Goal: Task Accomplishment & Management: Use online tool/utility

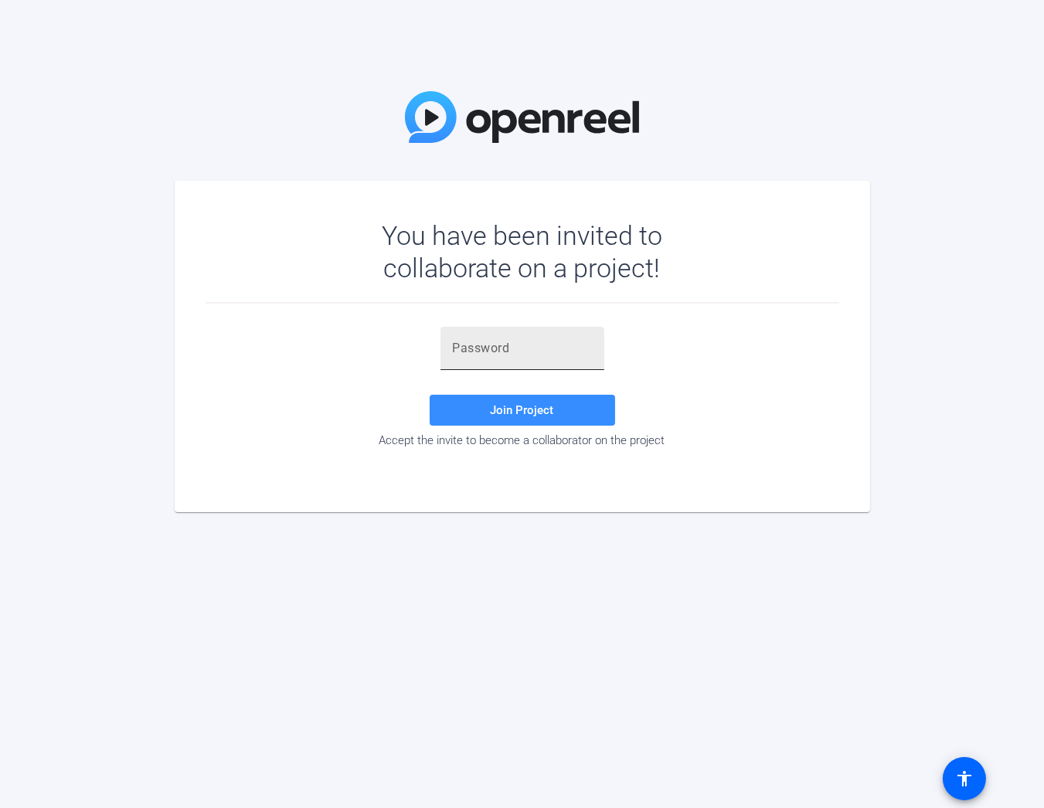
click at [478, 357] on div at bounding box center [522, 348] width 139 height 43
paste input "[q@AT="
type input "[q@AT="
click at [524, 419] on span at bounding box center [521, 410] width 185 height 37
click at [429, 395] on button "Join Project" at bounding box center [521, 410] width 185 height 31
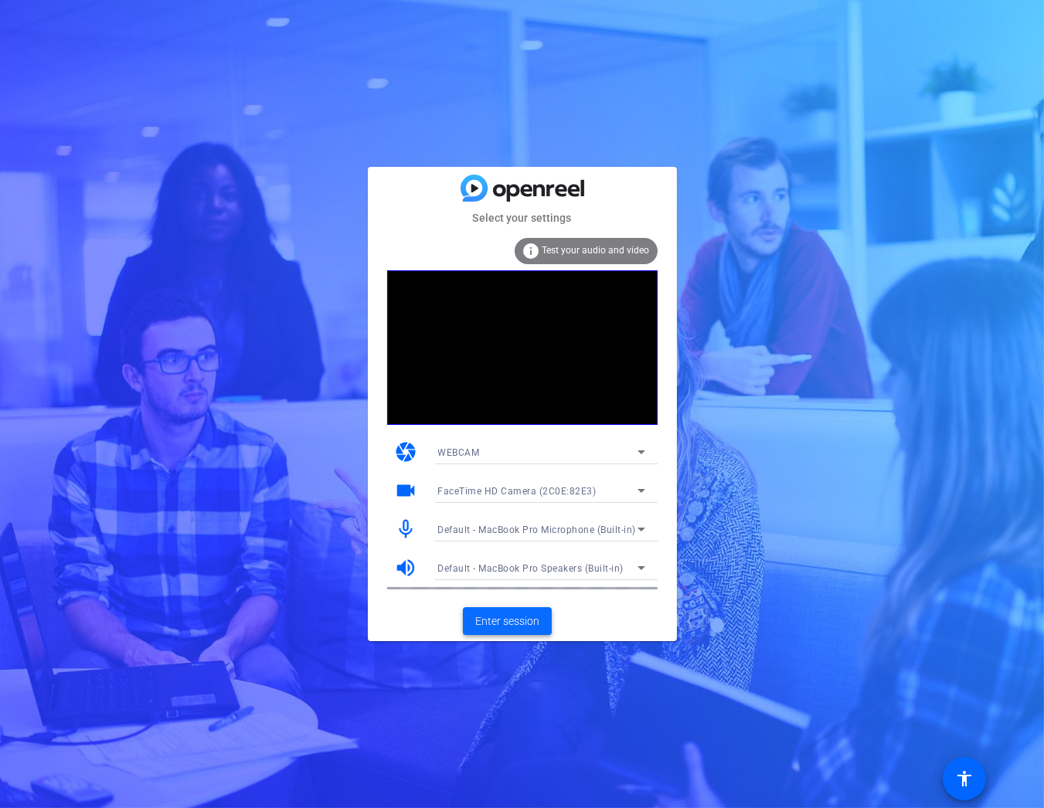
click at [519, 621] on span "Enter session" at bounding box center [507, 621] width 64 height 16
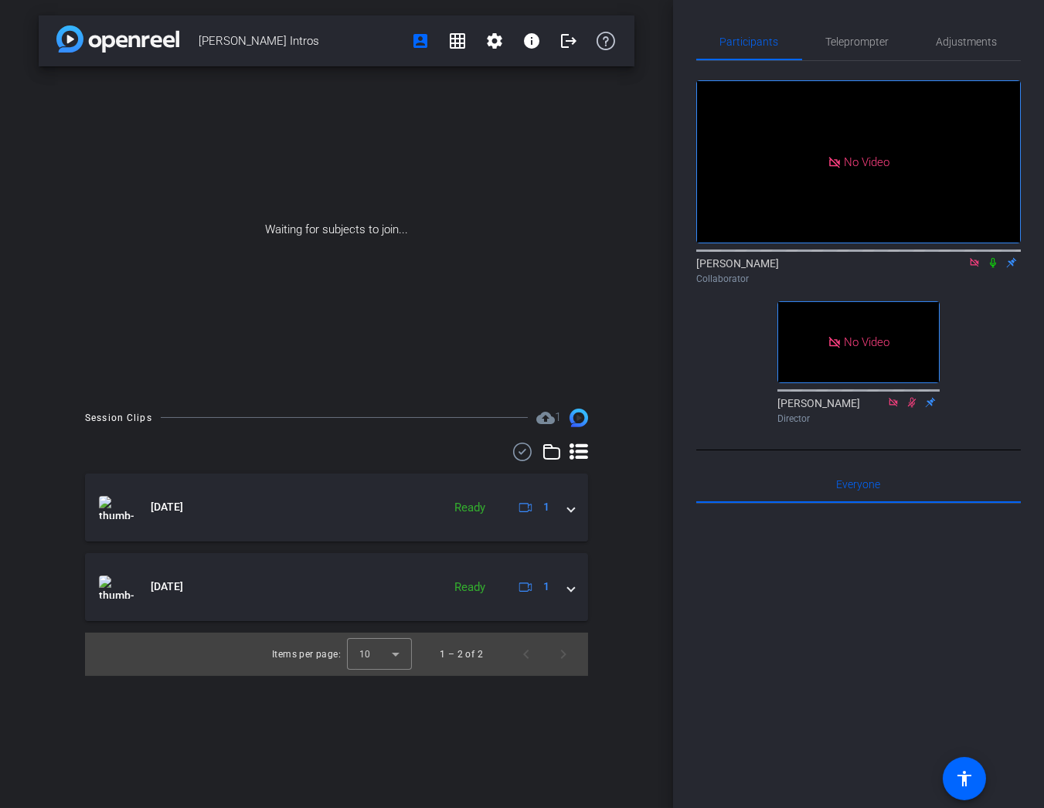
click at [987, 268] on icon at bounding box center [992, 262] width 12 height 11
click at [503, 47] on mat-icon "settings" at bounding box center [494, 41] width 19 height 19
click at [429, 49] on div at bounding box center [522, 404] width 1044 height 808
click at [423, 44] on mat-icon "account_box" at bounding box center [420, 41] width 19 height 19
click at [852, 36] on span "Teleprompter" at bounding box center [857, 41] width 63 height 11
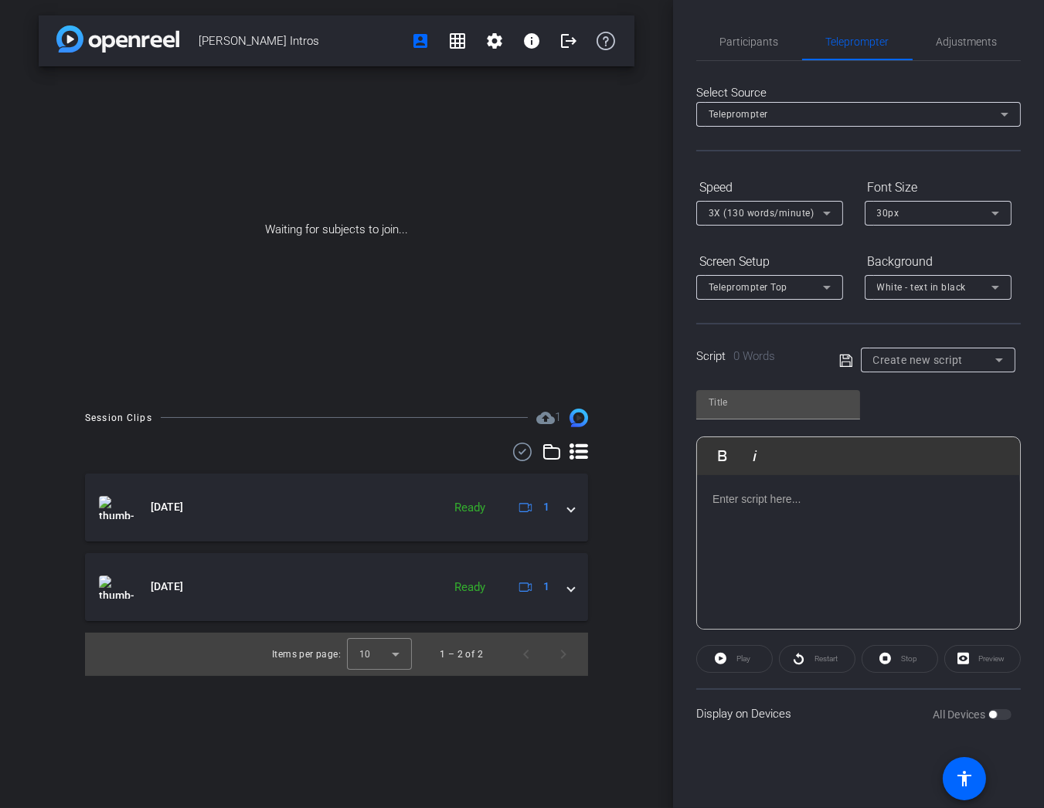
click at [772, 482] on div at bounding box center [858, 552] width 323 height 154
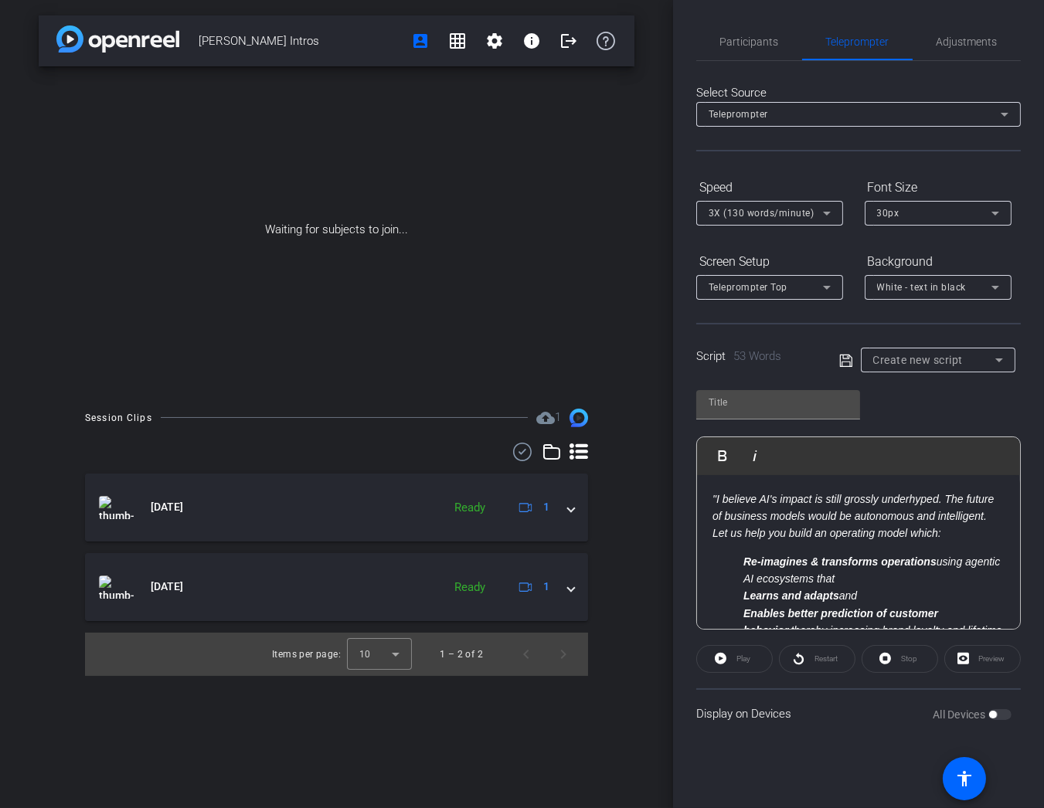
scroll to position [28, 0]
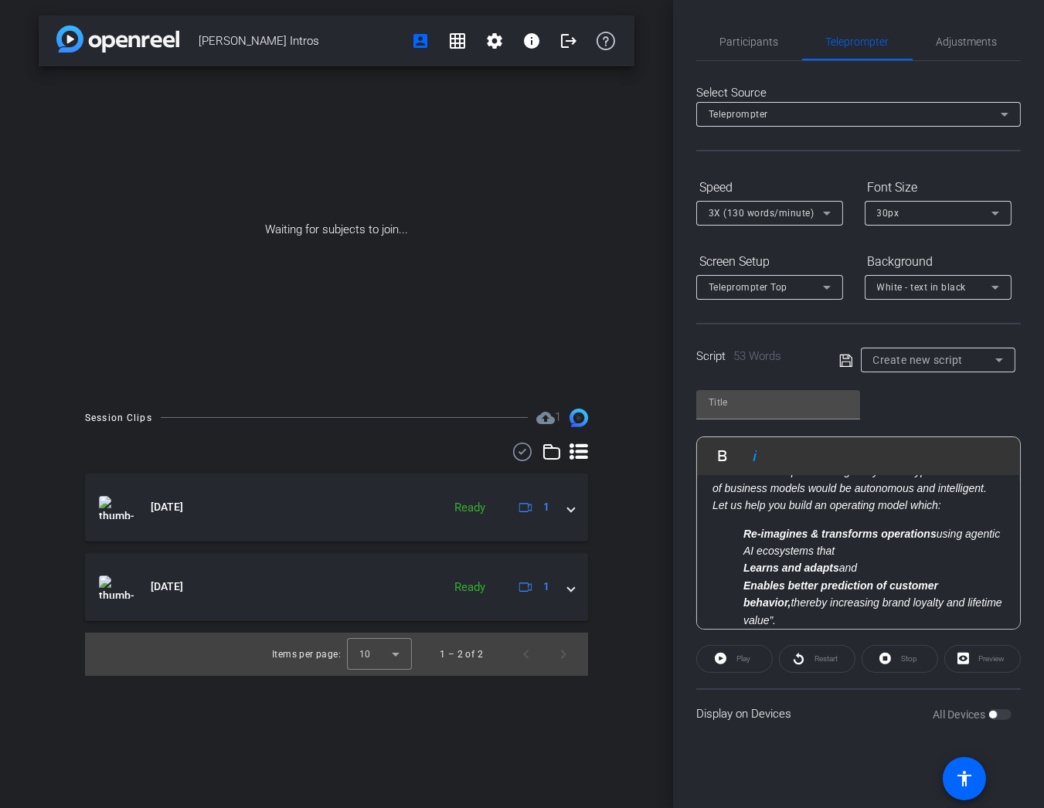
click at [1001, 715] on div "All Devices" at bounding box center [971, 714] width 79 height 15
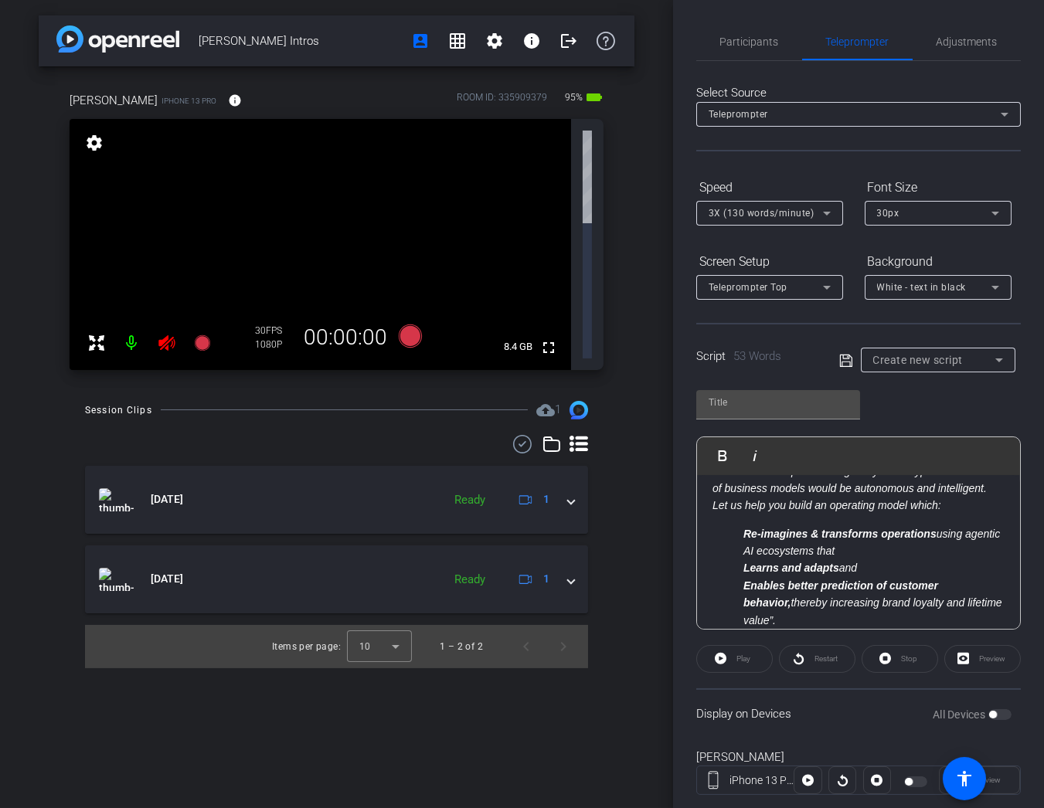
click at [1000, 715] on div "All Devices" at bounding box center [971, 714] width 79 height 15
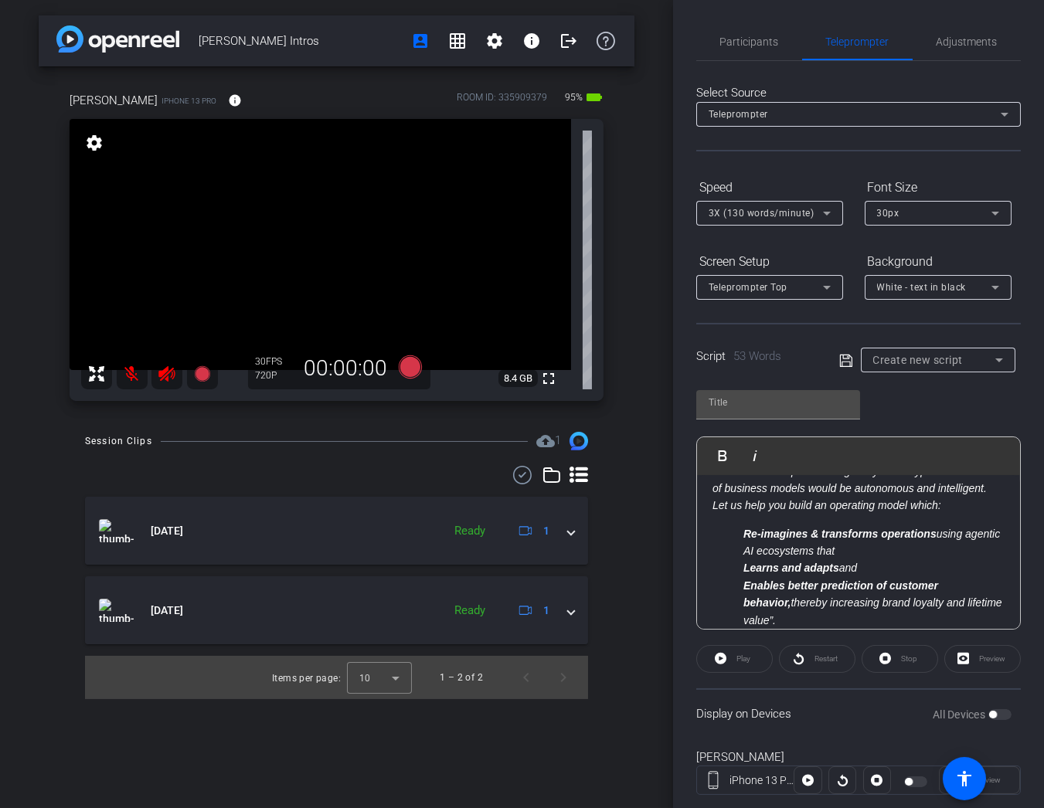
click at [131, 374] on mat-icon at bounding box center [132, 373] width 31 height 31
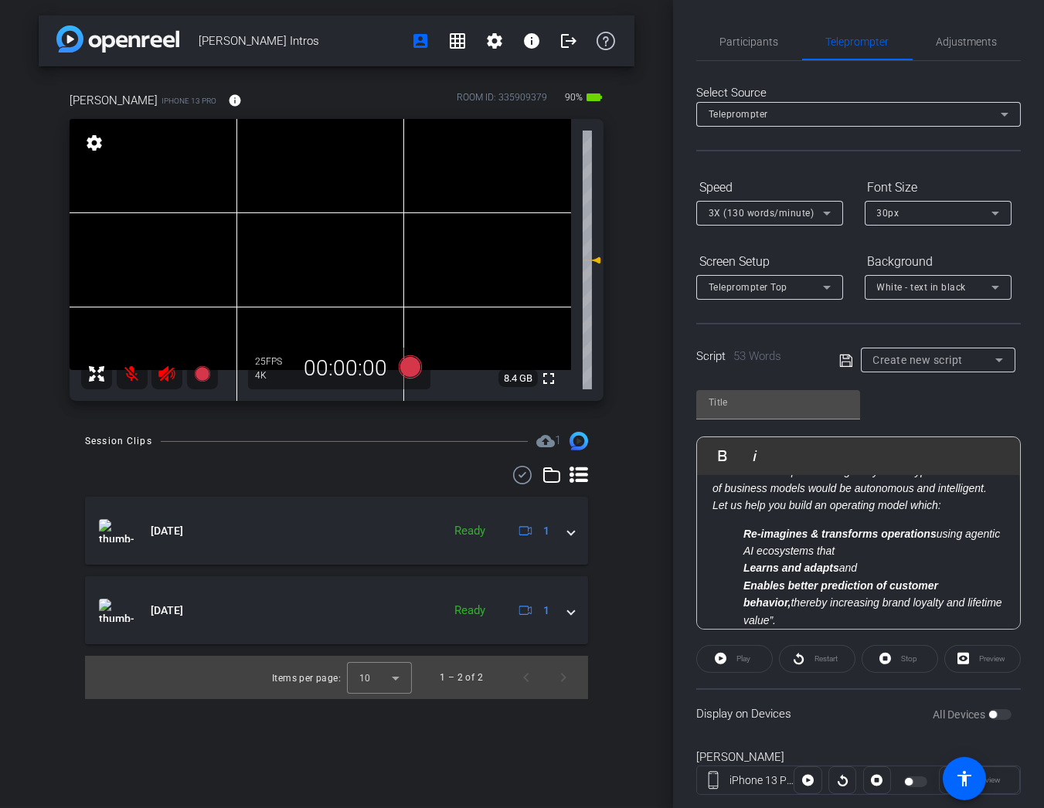
click at [817, 562] on em "Learns and adapts" at bounding box center [791, 568] width 96 height 12
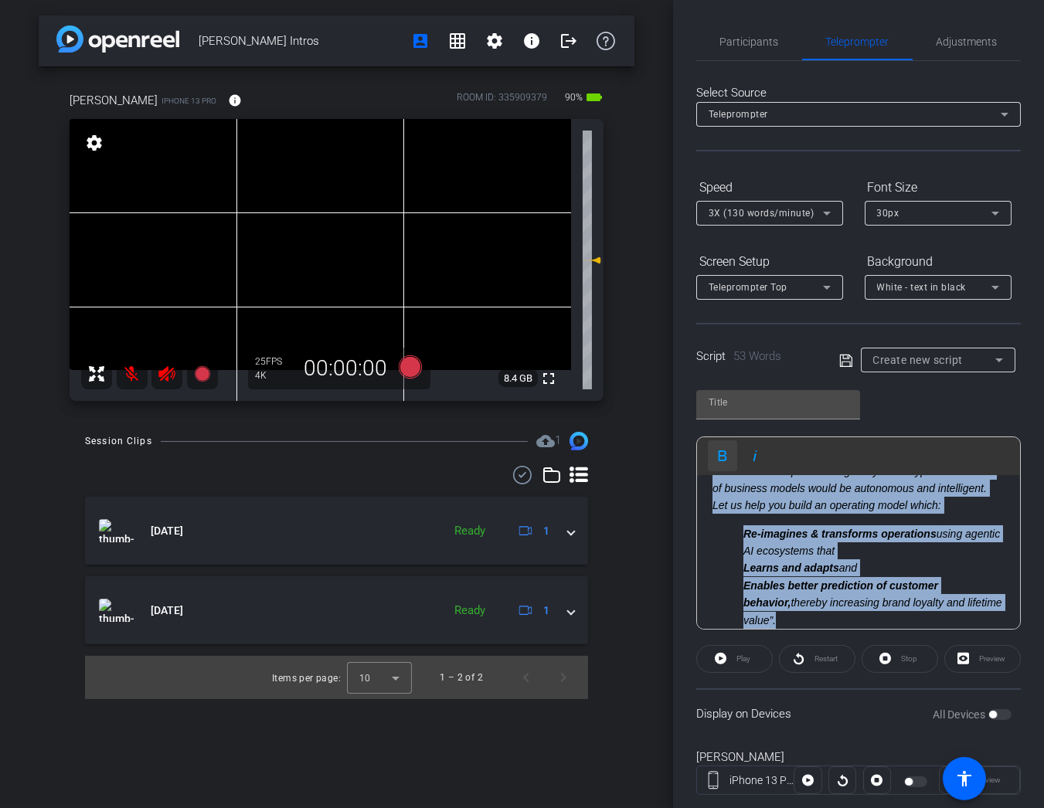
scroll to position [0, 0]
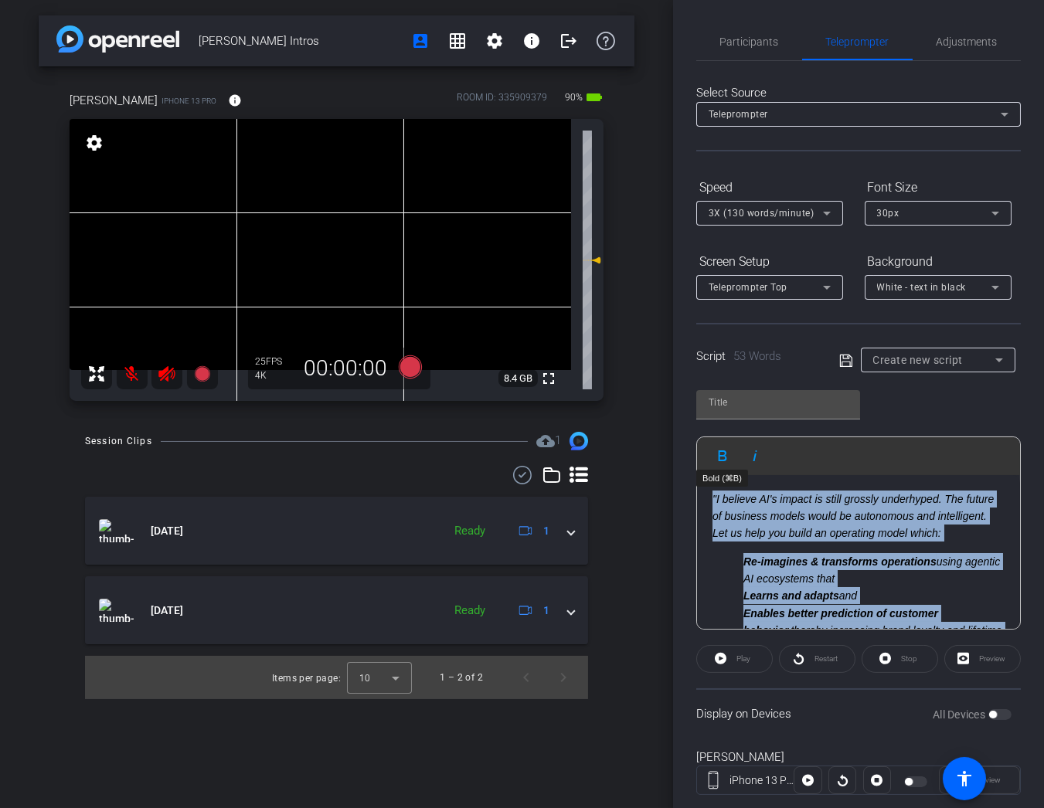
drag, startPoint x: 819, startPoint y: 616, endPoint x: 701, endPoint y: 449, distance: 204.5
click at [701, 449] on div "Play Play from this location Play Selected Play and display the selected text o…" at bounding box center [858, 532] width 324 height 193
copy div ""I believe AI's impact is still grossly underhyped. The future of business mode…"
click at [343, 408] on div "[PERSON_NAME] iPhone 13 Pro info ROOM ID: 335909379 90% battery_std fullscreen …" at bounding box center [337, 241] width 596 height 350
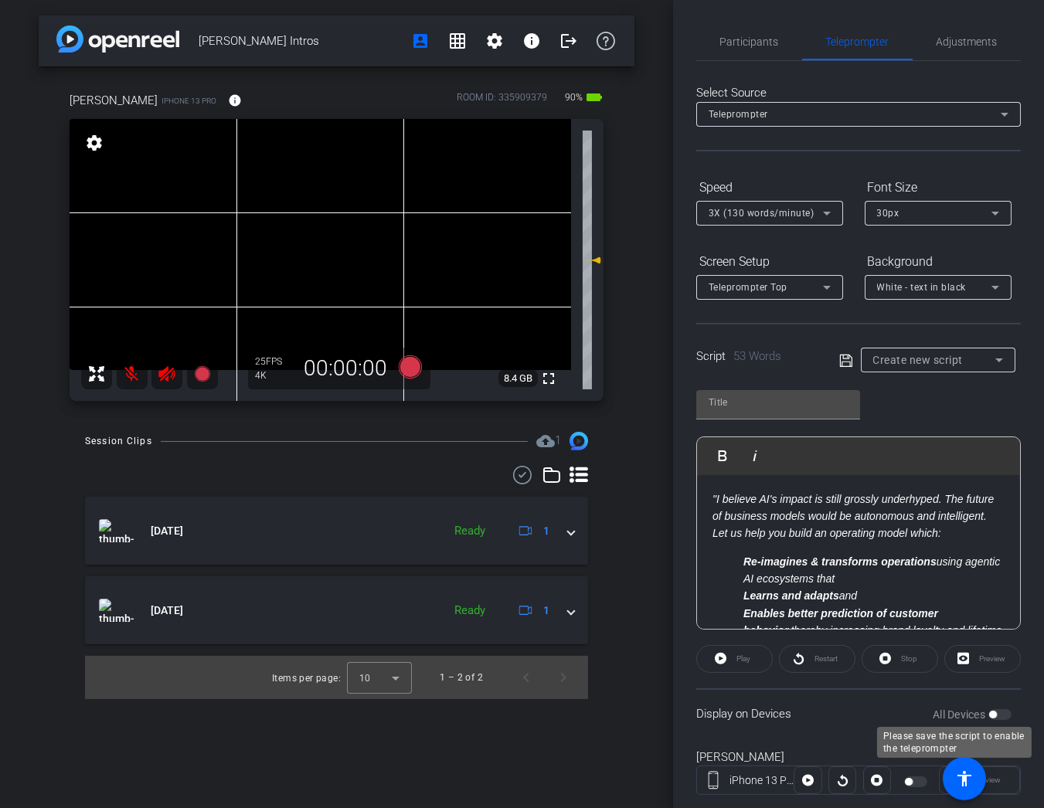
click at [1002, 716] on div "All Devices" at bounding box center [971, 714] width 79 height 15
click at [1000, 714] on div "All Devices" at bounding box center [971, 714] width 79 height 15
click at [1006, 714] on div "All Devices" at bounding box center [971, 714] width 79 height 15
click at [835, 592] on em "Learns and adapts" at bounding box center [791, 595] width 96 height 12
click at [744, 555] on em "Re-imagines & transforms operations" at bounding box center [839, 561] width 193 height 12
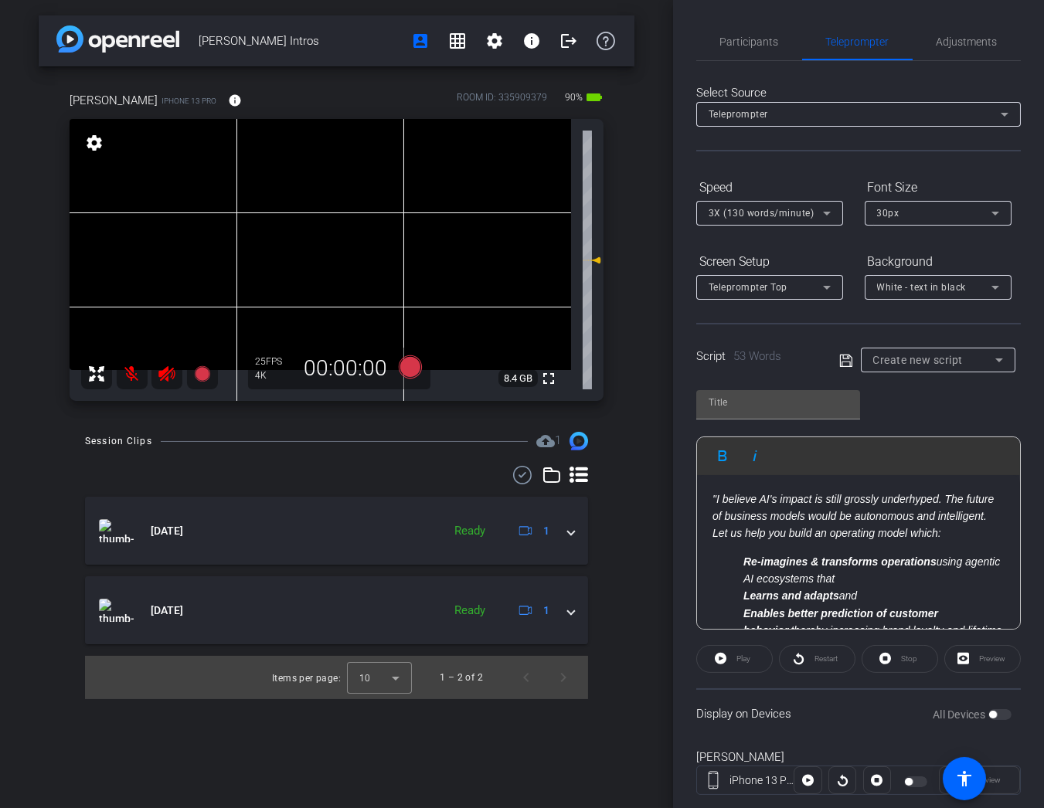
click at [744, 562] on em "Re-imagines & transforms operations" at bounding box center [839, 561] width 193 height 12
click at [742, 609] on ul "Learns and adapts and Enables better prediction of customer behavior, thereby i…" at bounding box center [858, 640] width 292 height 70
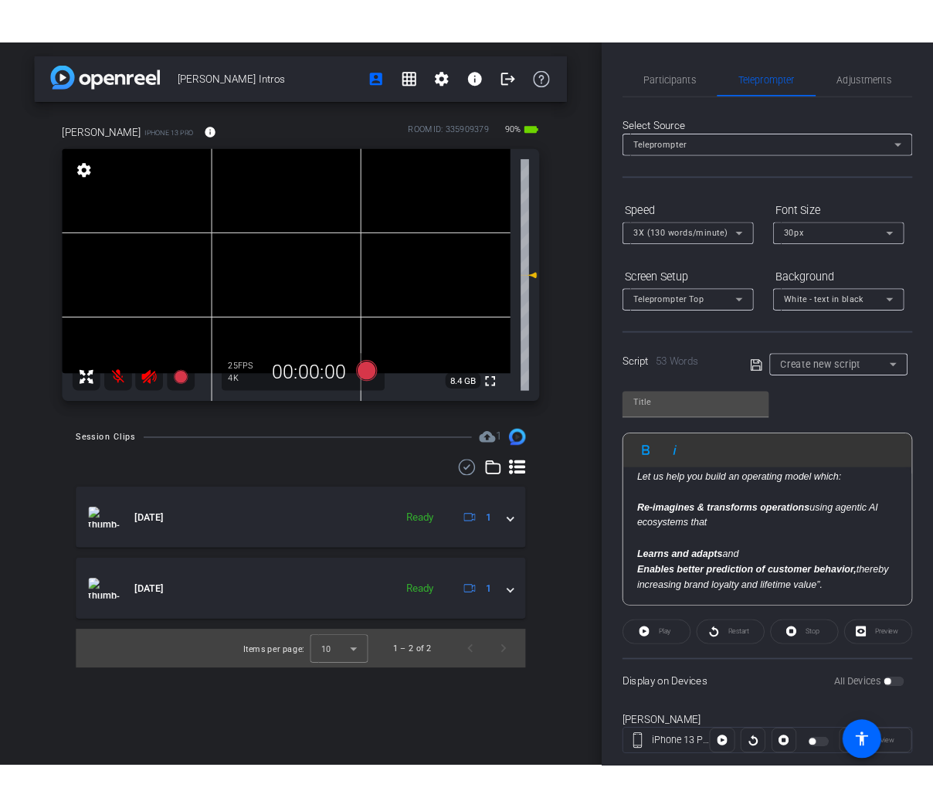
scroll to position [66, 0]
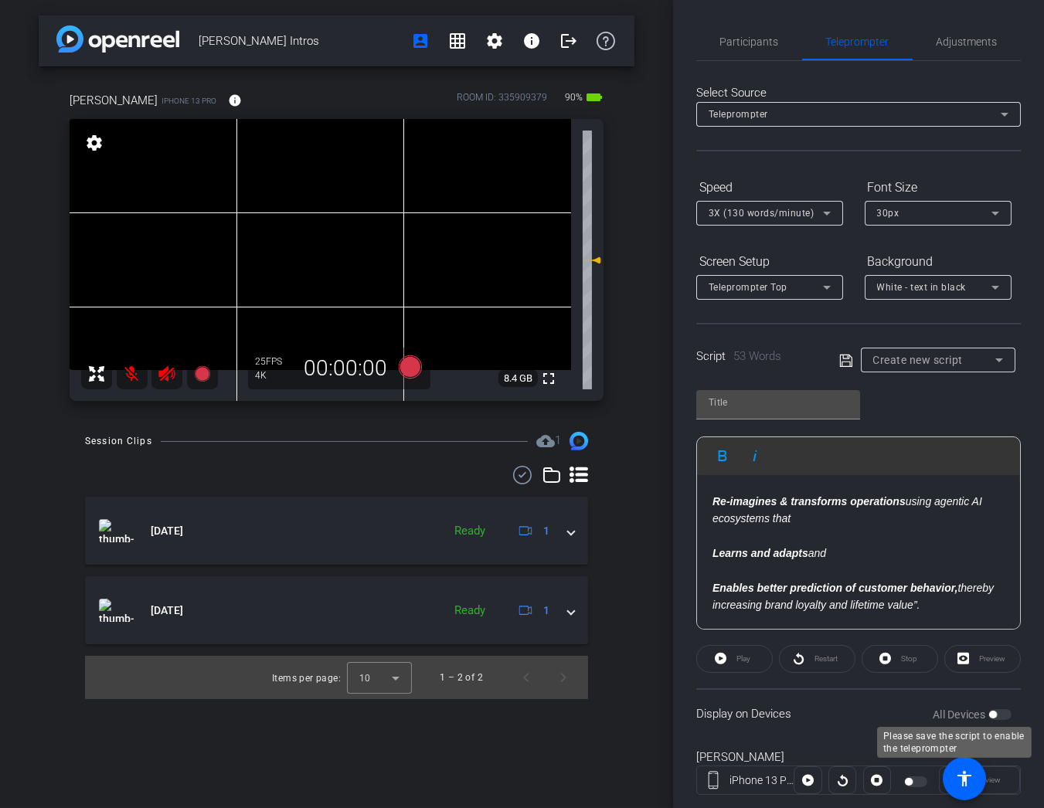
click at [949, 707] on label "All Devices" at bounding box center [960, 714] width 56 height 15
click at [999, 712] on div "All Devices" at bounding box center [971, 714] width 79 height 15
click at [913, 780] on div at bounding box center [917, 781] width 26 height 11
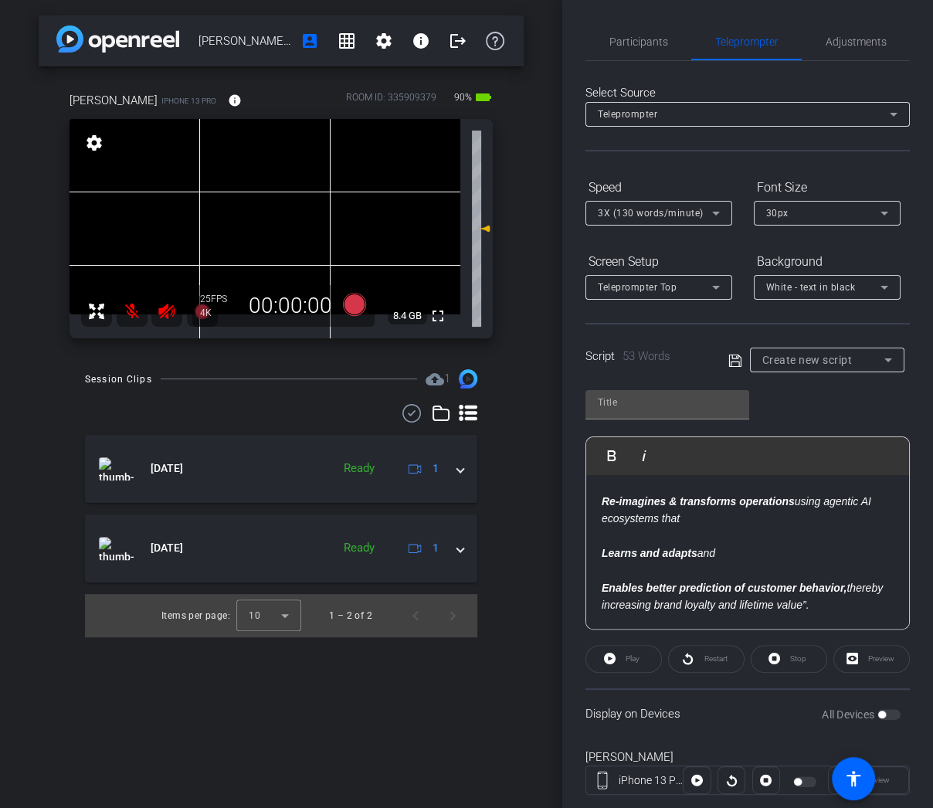
click at [704, 116] on div "Teleprompter" at bounding box center [744, 113] width 292 height 19
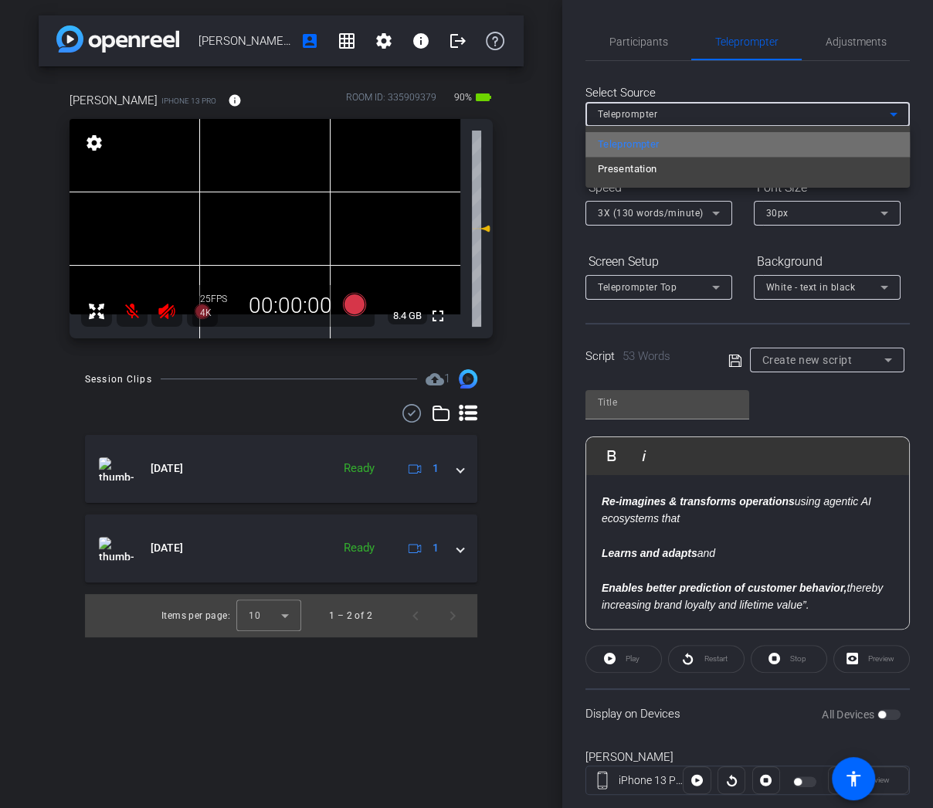
click at [688, 148] on mat-option "Teleprompter" at bounding box center [748, 144] width 324 height 25
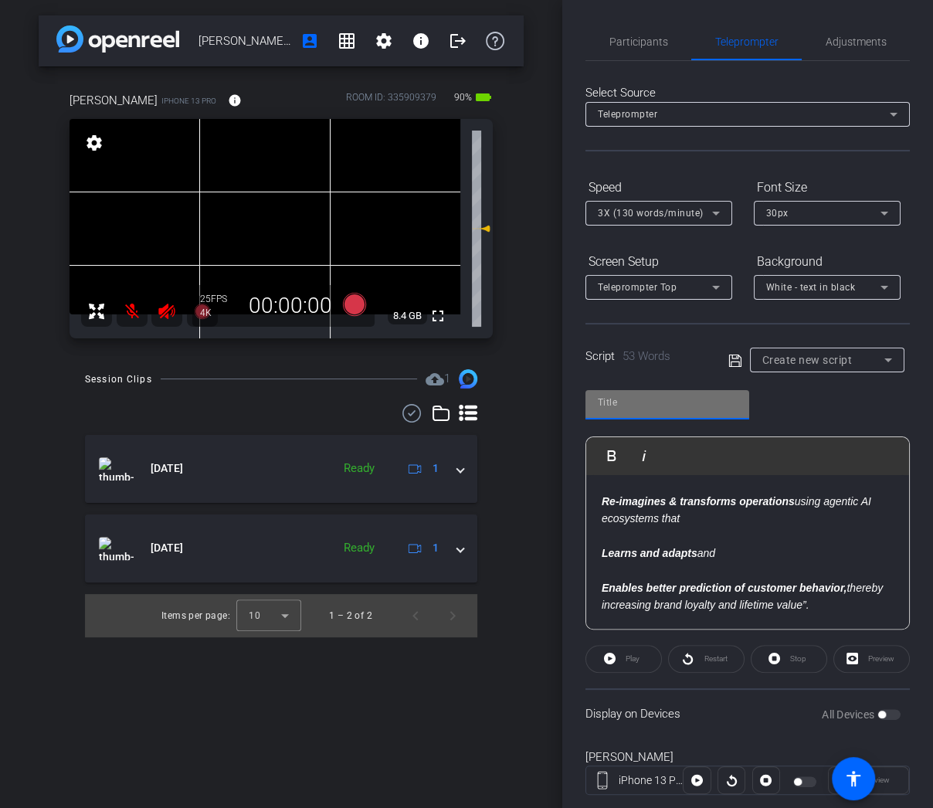
click at [629, 405] on input "text" at bounding box center [667, 402] width 139 height 19
click at [824, 423] on div "Play Play from this location Play Selected Play and display the selected text o…" at bounding box center [748, 504] width 324 height 251
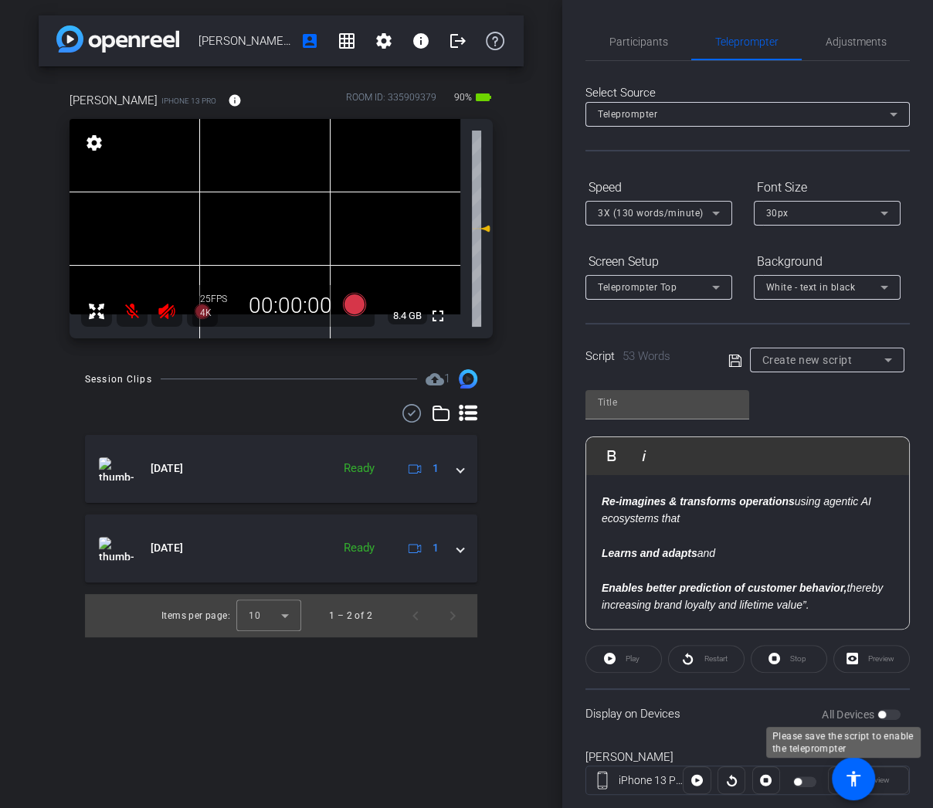
click at [857, 711] on label "All Devices" at bounding box center [850, 714] width 56 height 15
click at [791, 779] on div at bounding box center [804, 780] width 49 height 19
click at [695, 779] on div at bounding box center [697, 780] width 28 height 28
click at [757, 532] on p at bounding box center [748, 536] width 292 height 17
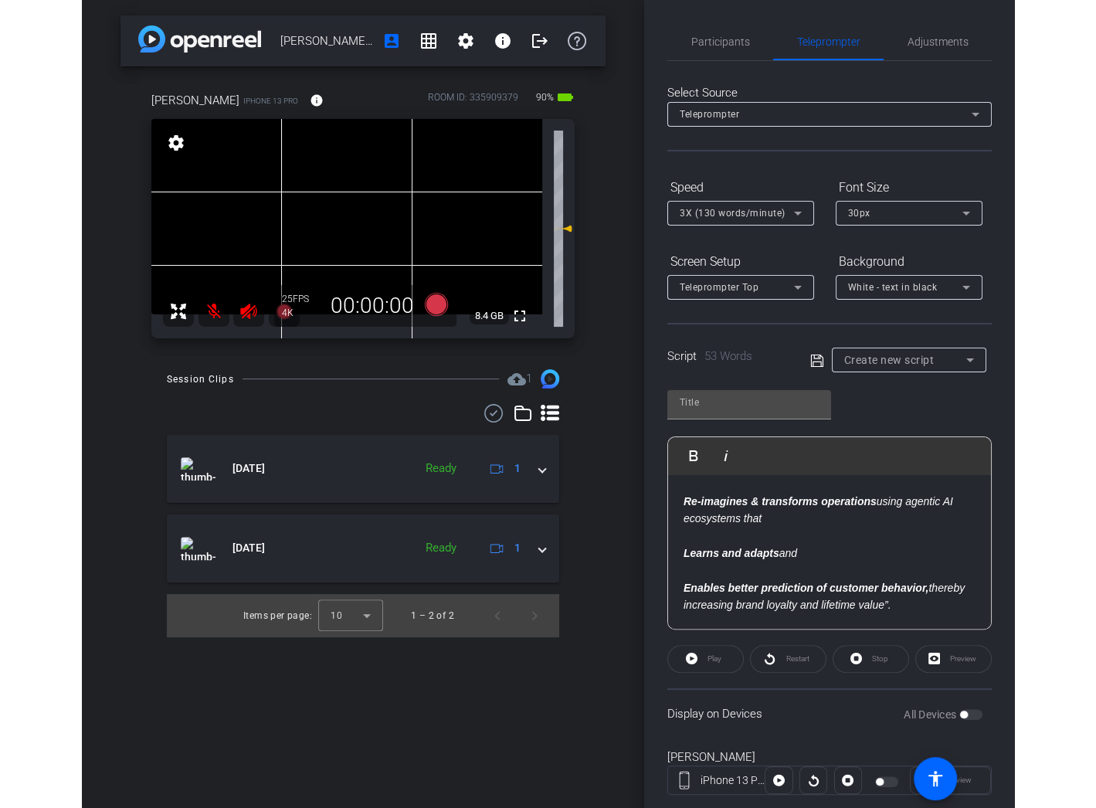
scroll to position [0, 0]
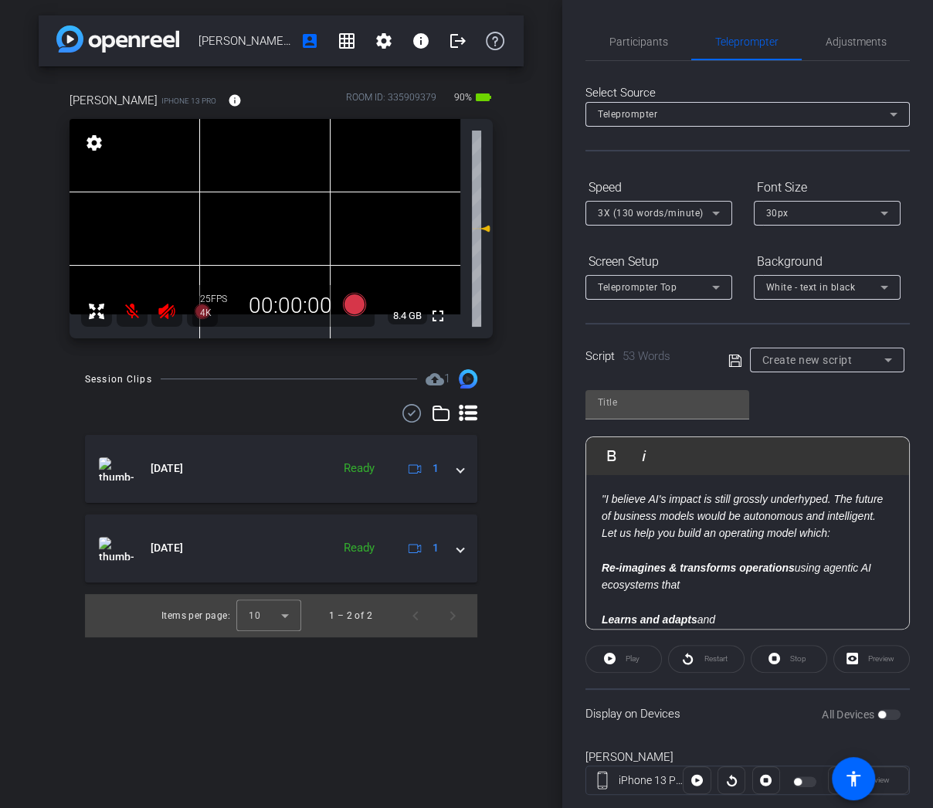
click at [717, 535] on em "Let us help you build an operating model which:" at bounding box center [716, 533] width 229 height 12
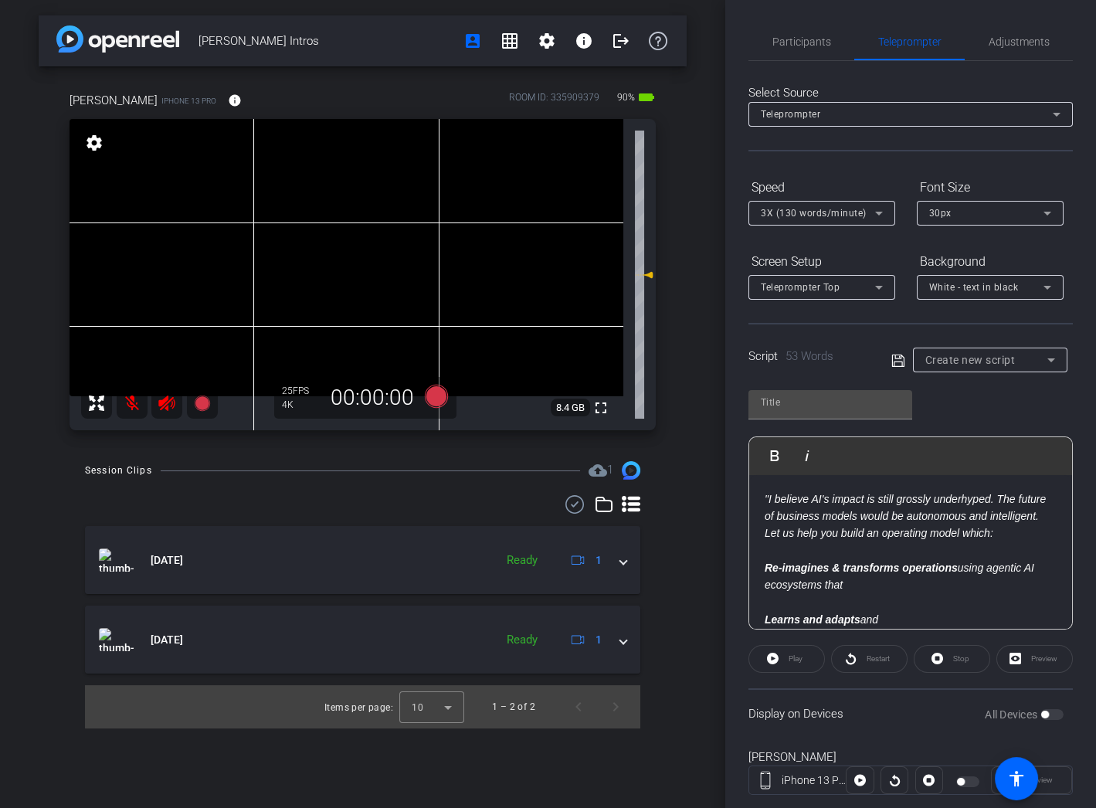
type input "Default title 9314"
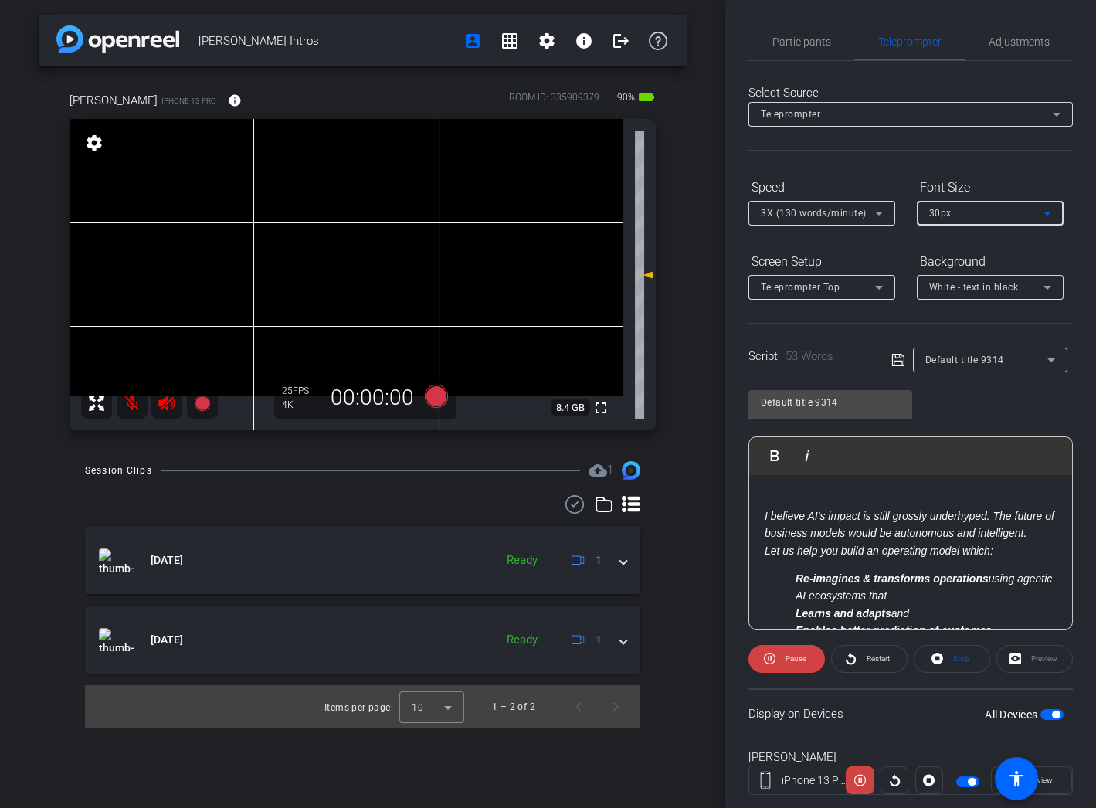
click at [1017, 212] on div "30px" at bounding box center [986, 212] width 114 height 19
click at [1017, 212] on div at bounding box center [548, 404] width 1096 height 808
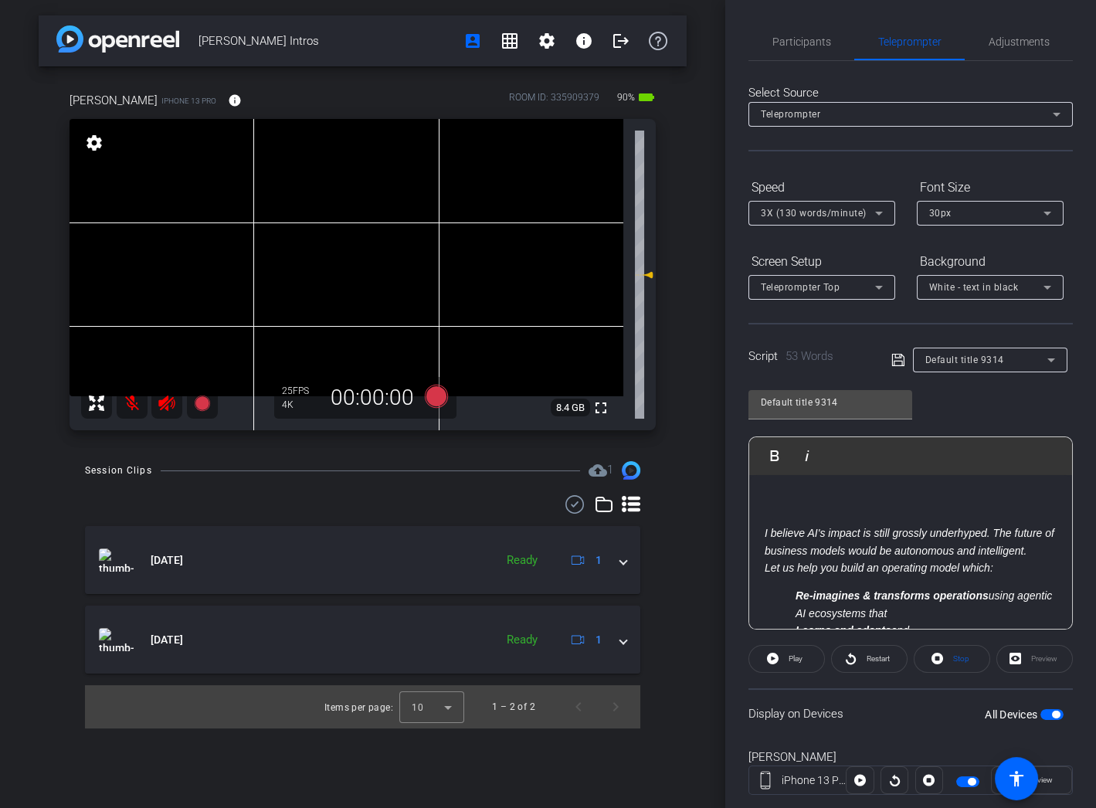
click at [952, 596] on strong "Re-imagines & transforms operations" at bounding box center [892, 595] width 193 height 12
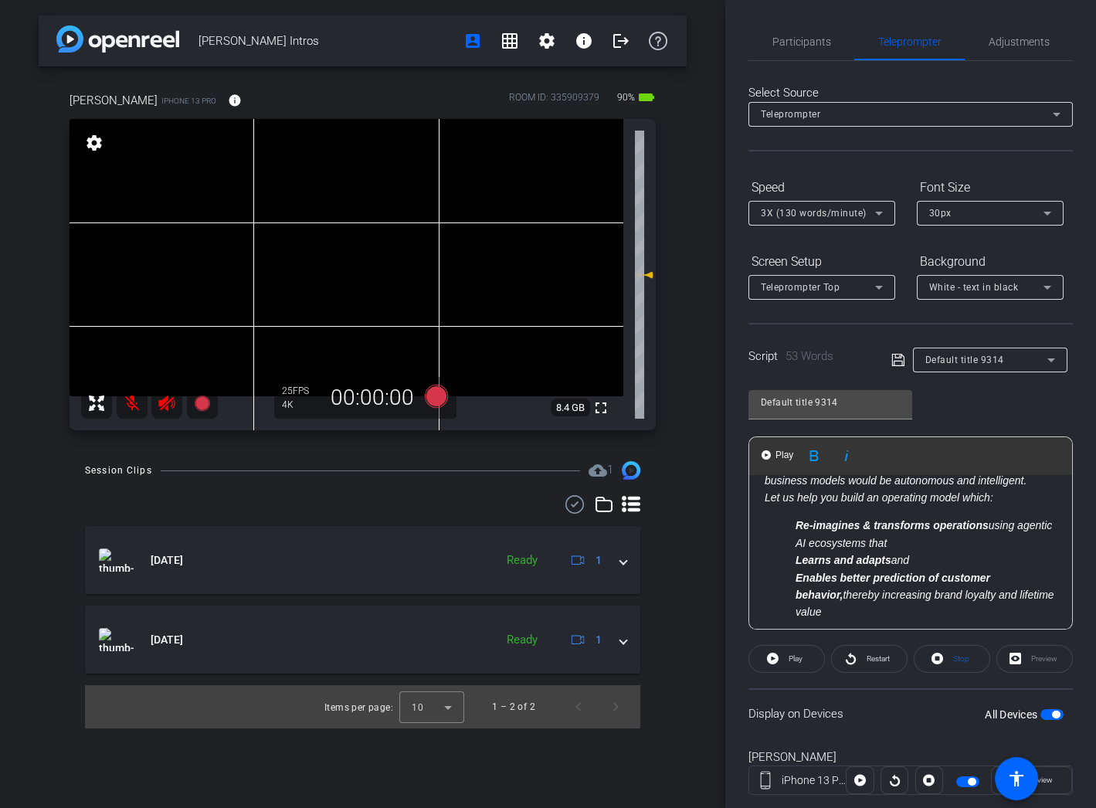
scroll to position [98, 0]
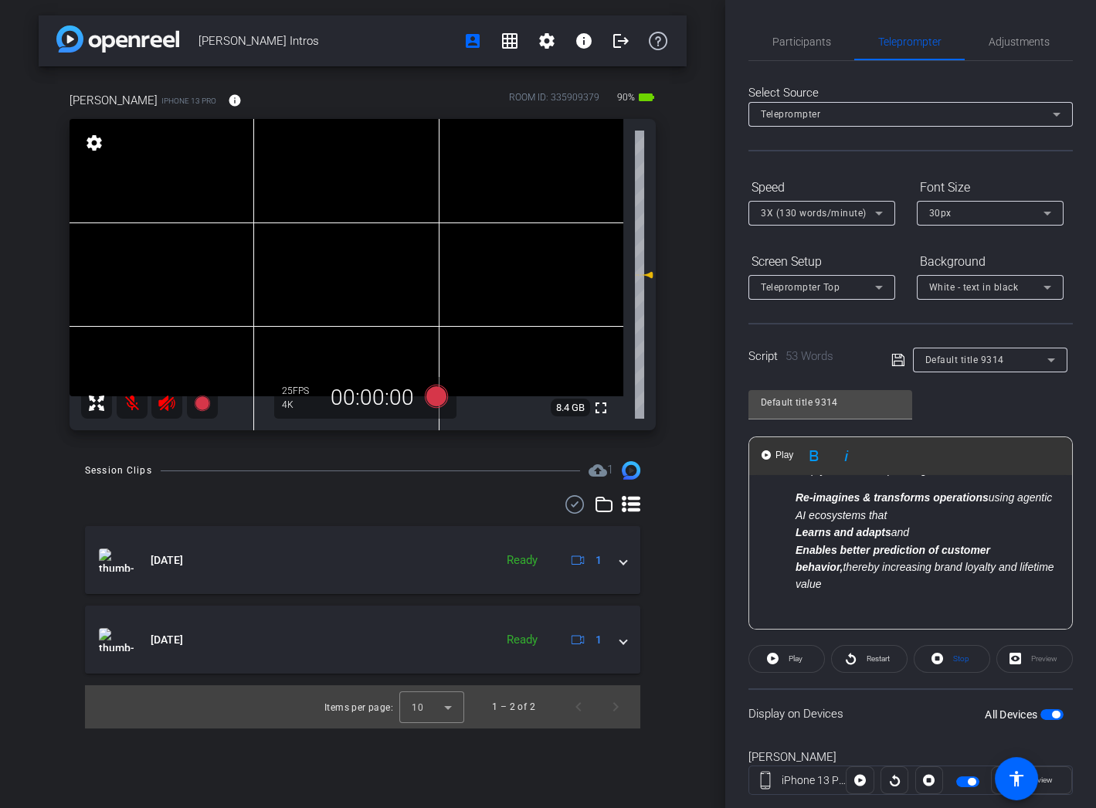
click at [990, 498] on em "Re-imagines & transforms operations using agentic AI ecosystems that" at bounding box center [924, 505] width 256 height 29
click at [931, 499] on strong "Re-imagines & transforms operations" at bounding box center [892, 497] width 193 height 12
click at [990, 605] on p at bounding box center [911, 612] width 292 height 17
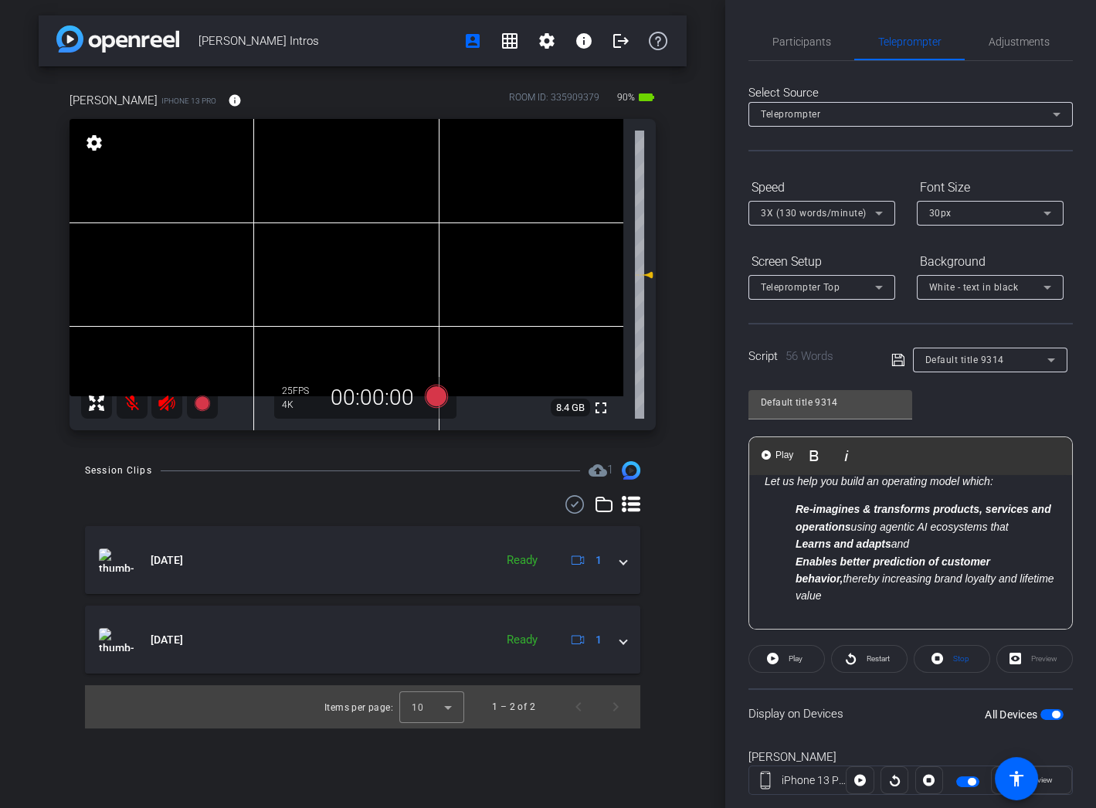
scroll to position [90, 0]
click at [832, 542] on strong "Learns and adapts" at bounding box center [844, 541] width 96 height 12
click at [838, 559] on strong "Enables better prediction of customer behavior," at bounding box center [893, 566] width 195 height 29
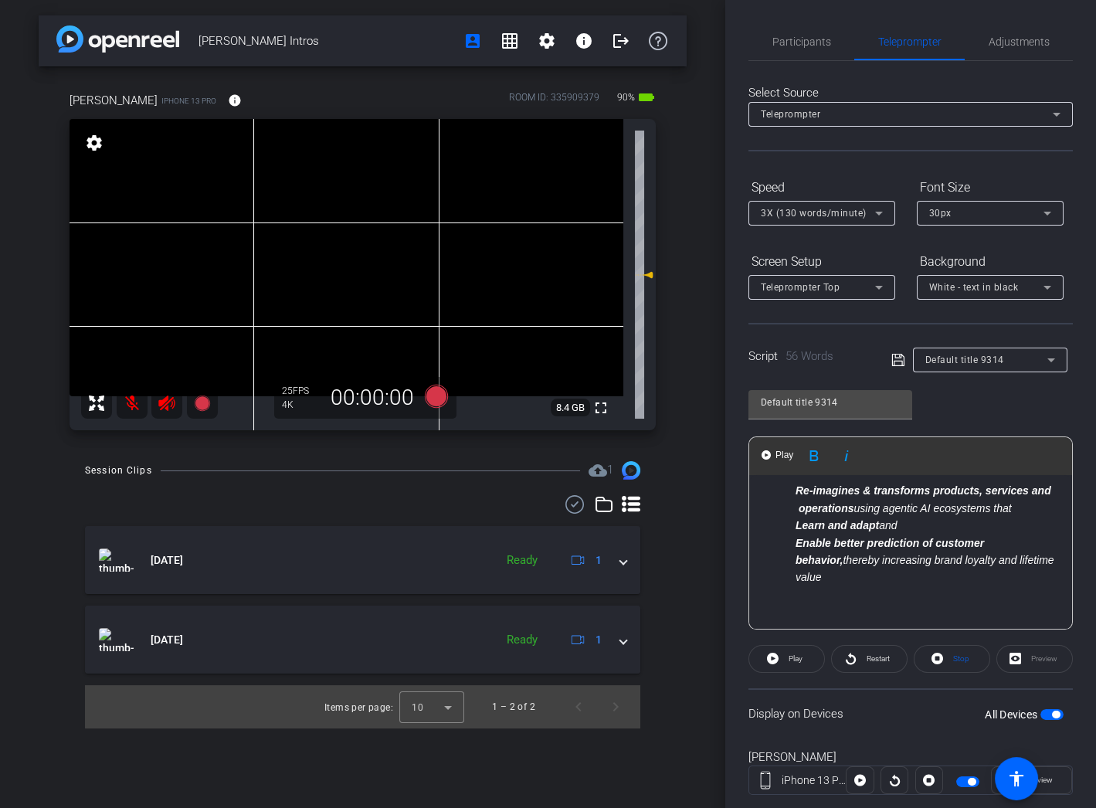
click at [852, 524] on strong "Learn and adapt" at bounding box center [837, 525] width 83 height 12
click at [878, 580] on li "Enable better prediction of customer behavior, thereby increasing brand loyalty…" at bounding box center [926, 561] width 261 height 52
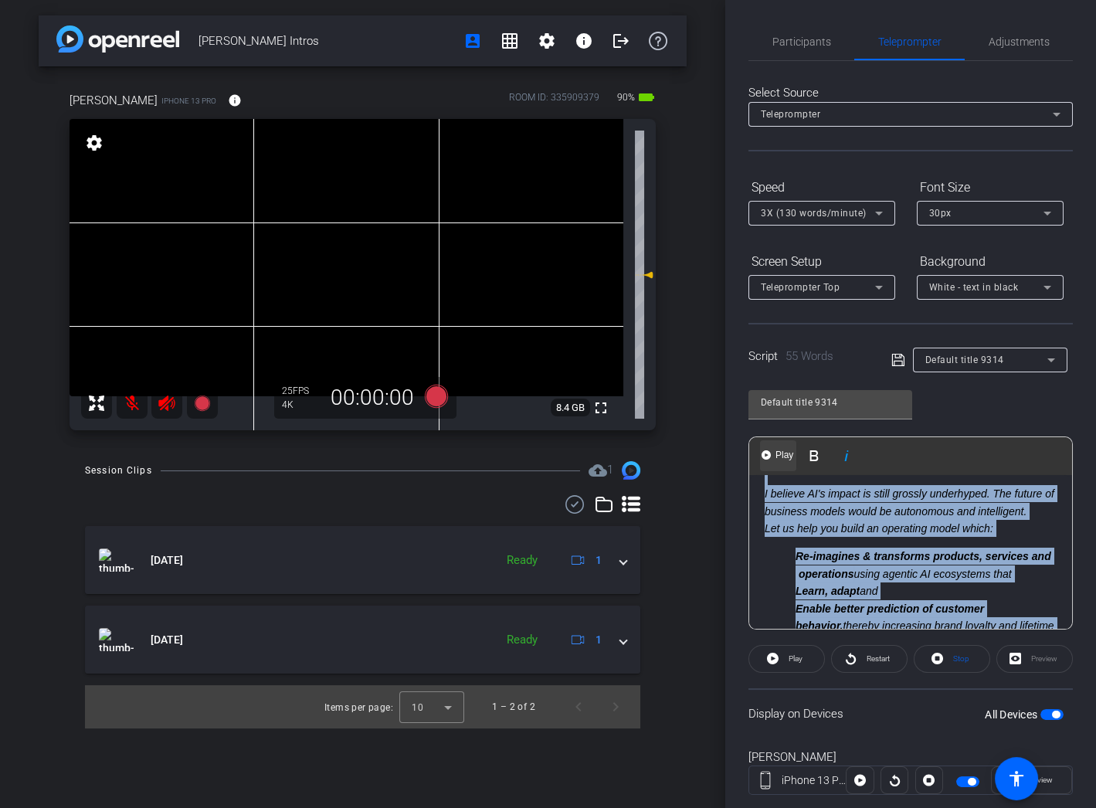
scroll to position [0, 0]
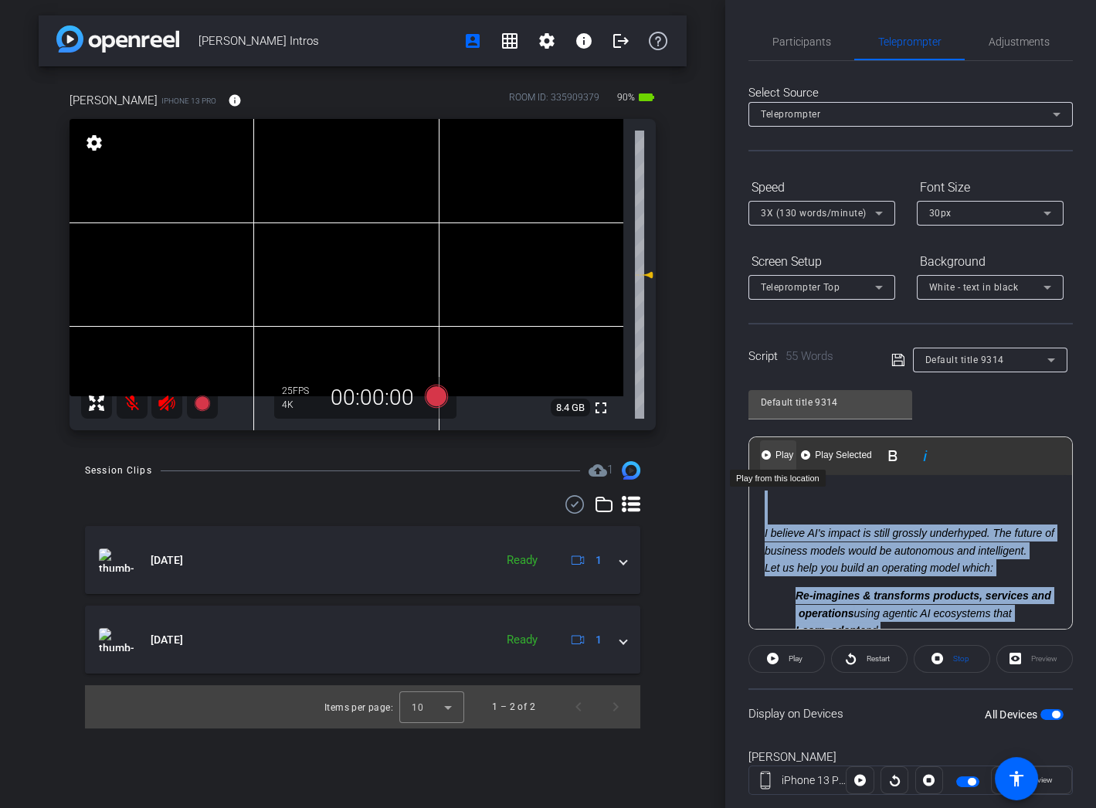
drag, startPoint x: 878, startPoint y: 580, endPoint x: 787, endPoint y: 457, distance: 153.6
click at [787, 457] on div "Play Play from this location Play Selected Play and display the selected text o…" at bounding box center [911, 532] width 324 height 193
copy div "I believe AI's impact is still grossly underhyped. The future of business model…"
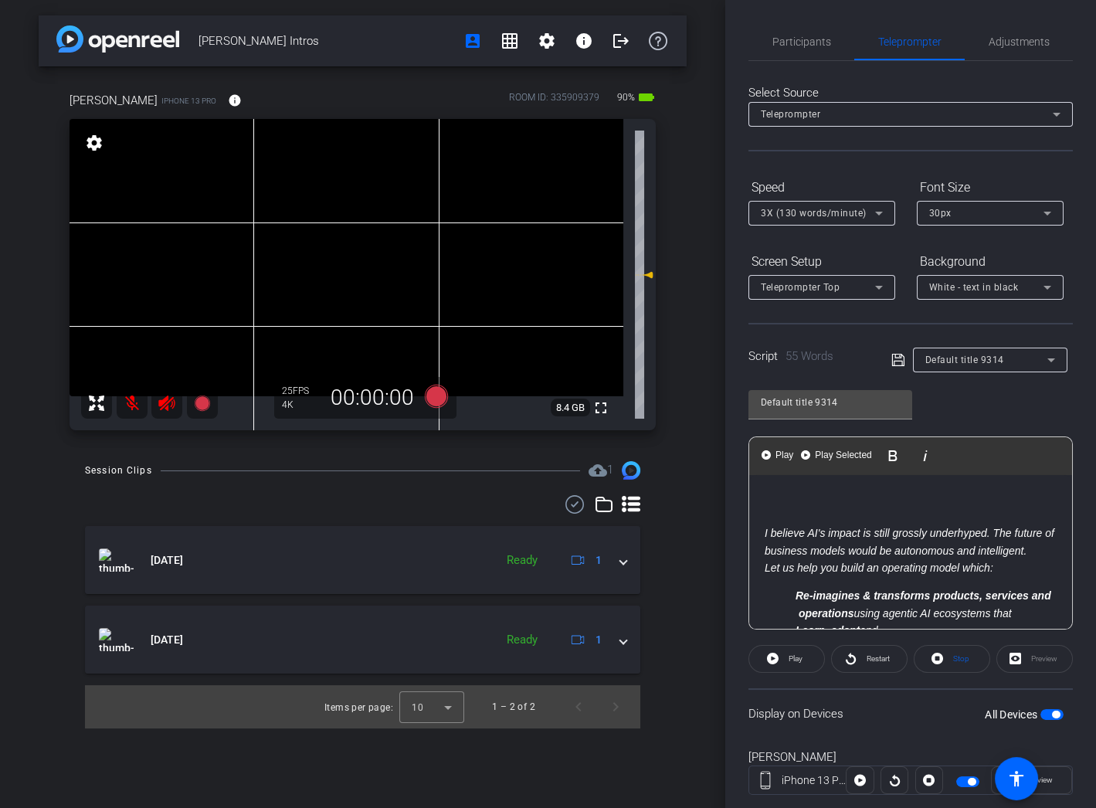
click at [861, 691] on div "Display on Devices All Devices" at bounding box center [911, 713] width 324 height 50
click at [790, 515] on p at bounding box center [911, 516] width 292 height 17
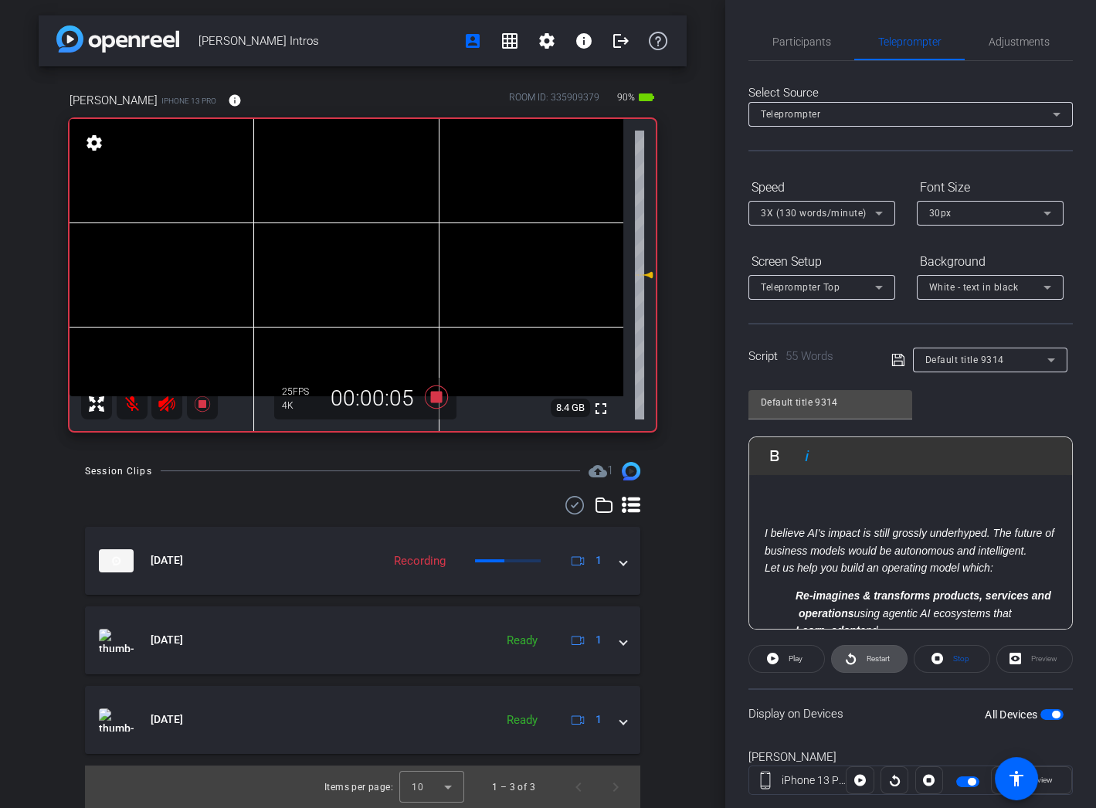
click at [874, 663] on span "Restart" at bounding box center [876, 659] width 27 height 22
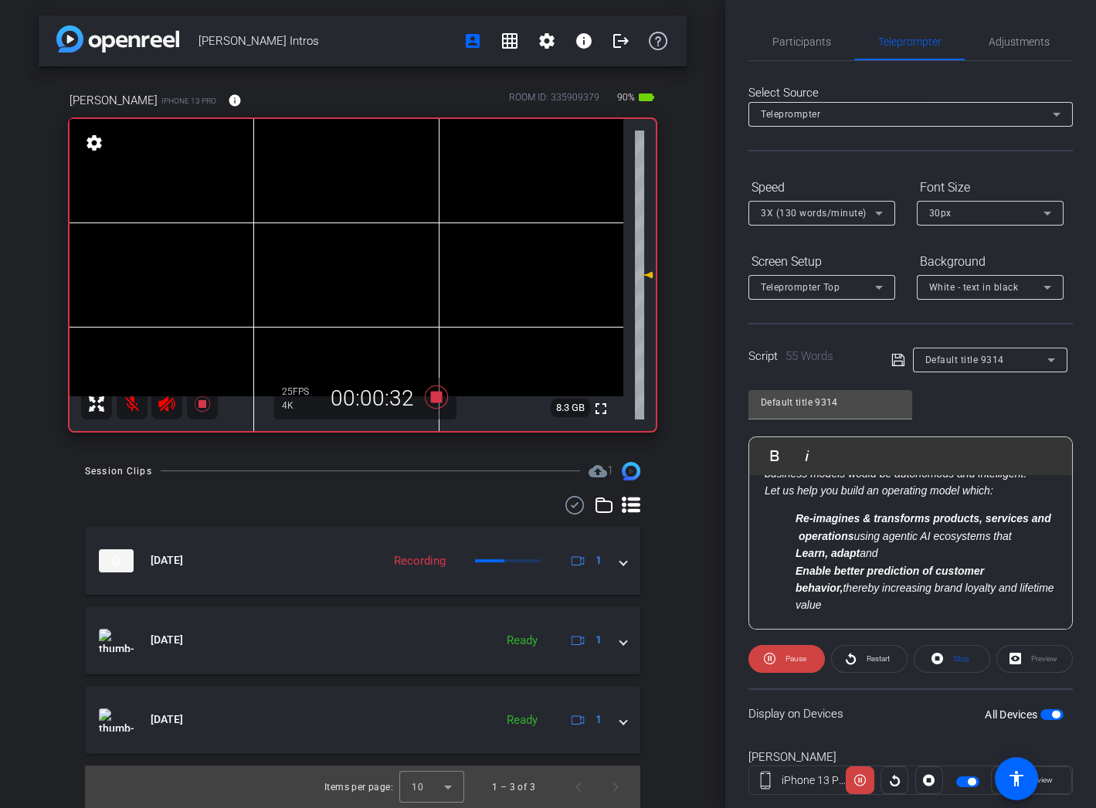
scroll to position [105, 0]
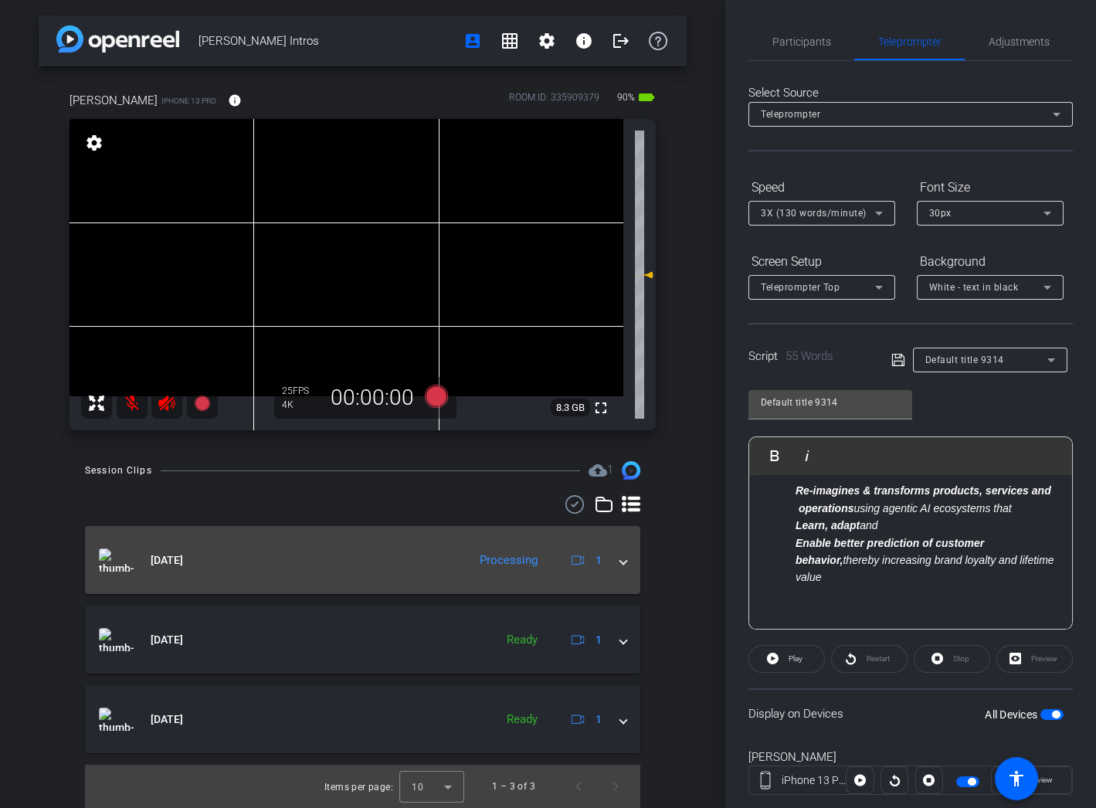
click at [625, 565] on span at bounding box center [623, 560] width 6 height 16
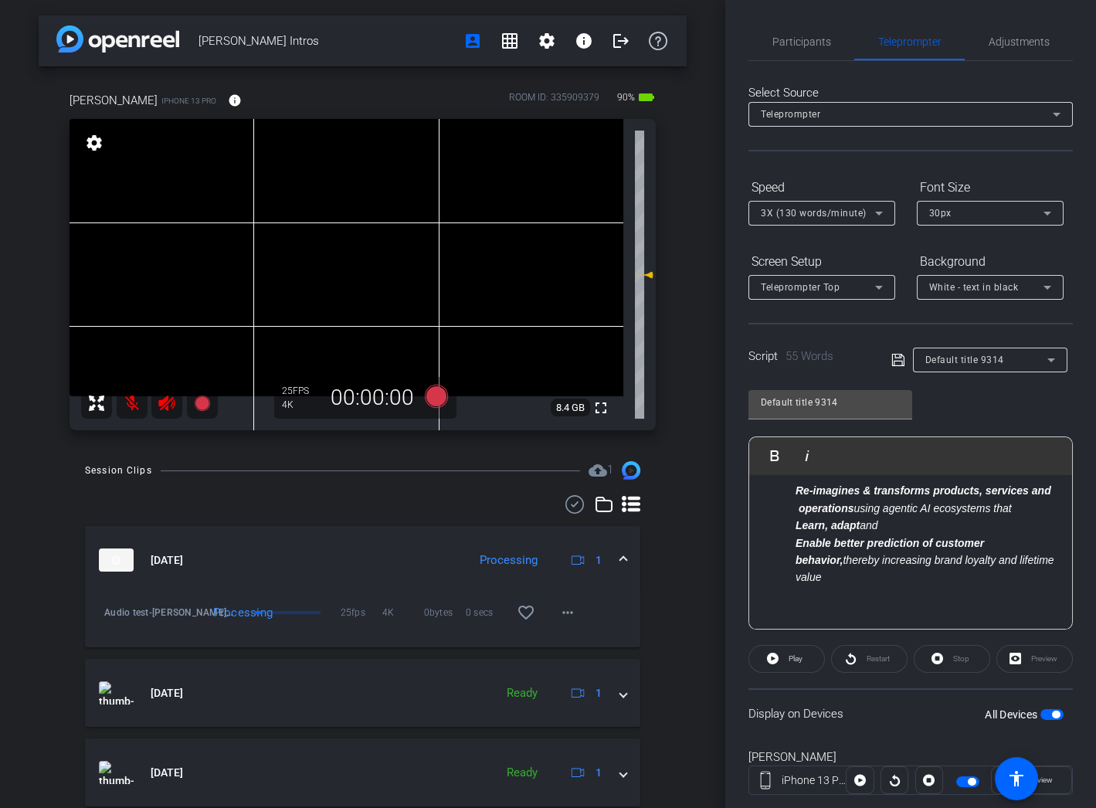
click at [650, 609] on div "Session Clips cloud_upload 1 [DATE] Processing 1 Audio test-[PERSON_NAME] Intro…" at bounding box center [363, 661] width 648 height 400
click at [574, 620] on mat-icon "more_horiz" at bounding box center [568, 617] width 19 height 19
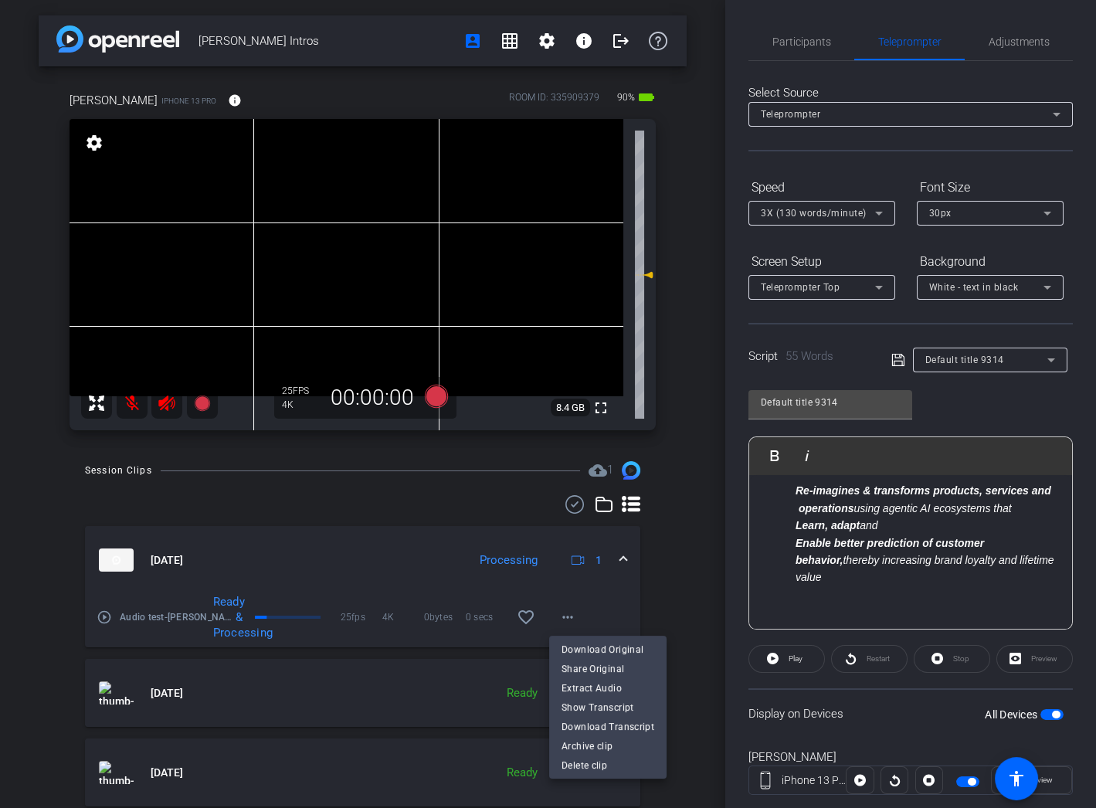
click at [654, 623] on div at bounding box center [548, 404] width 1096 height 808
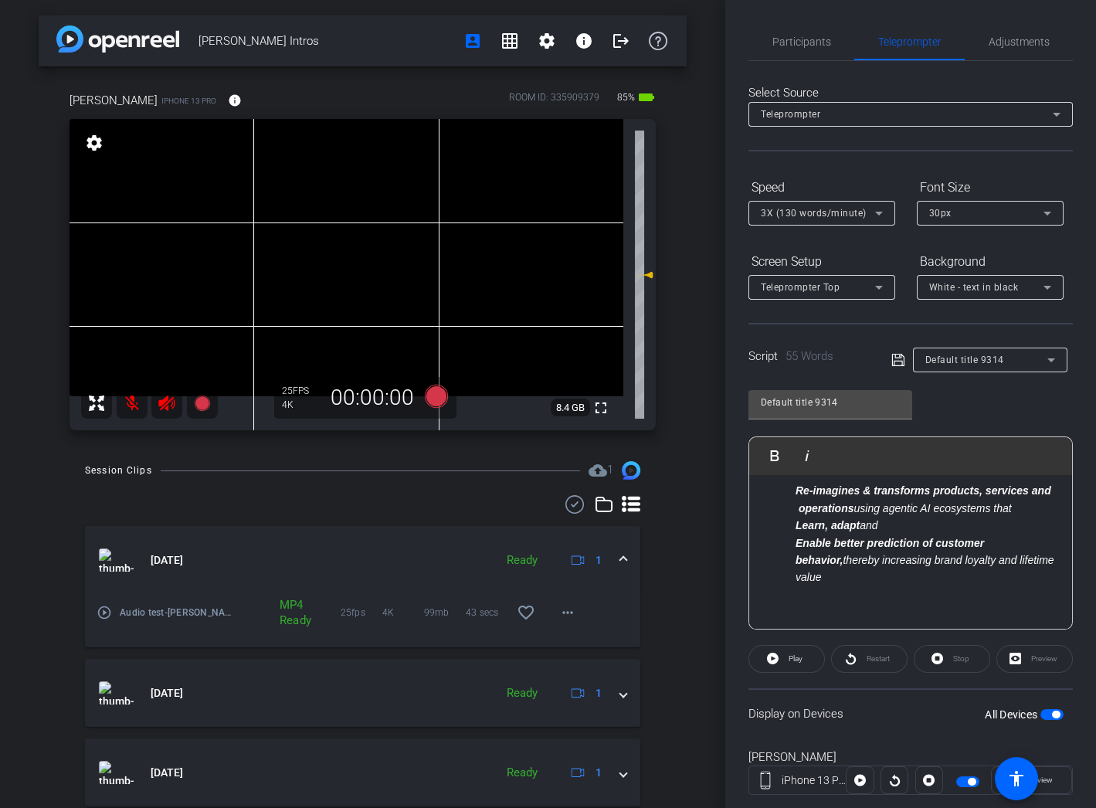
click at [105, 613] on mat-icon "play_circle_outline" at bounding box center [104, 612] width 15 height 15
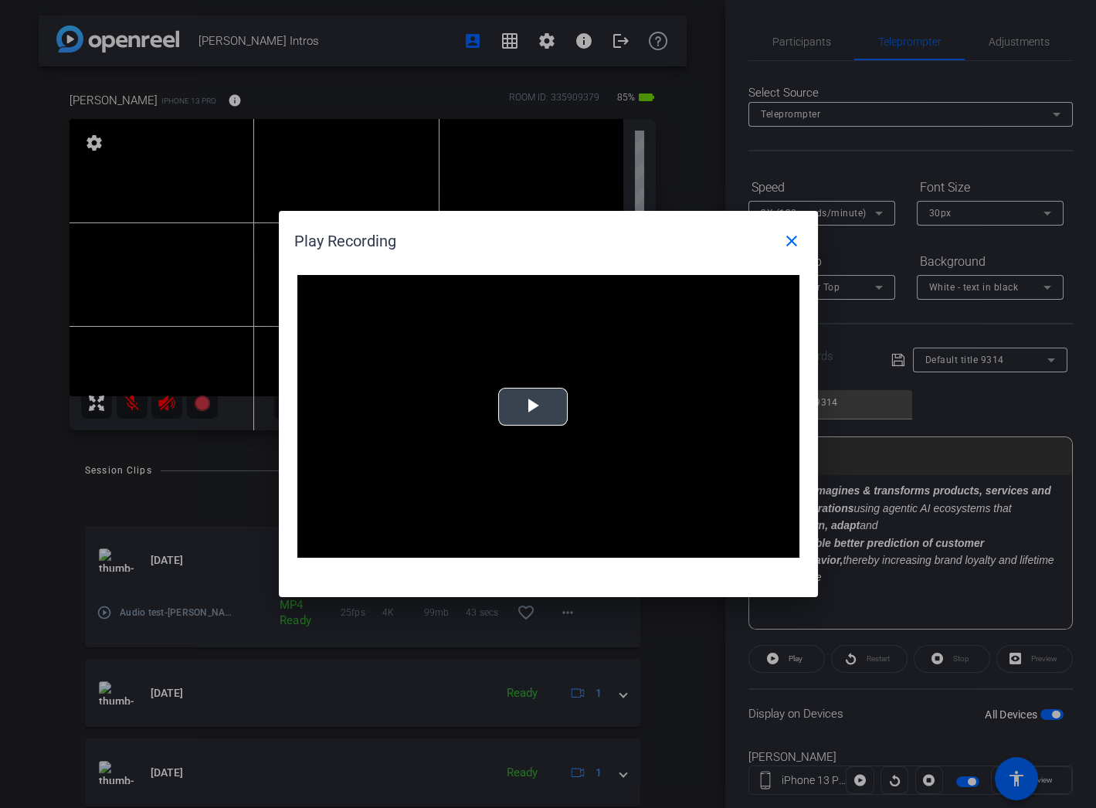
click at [533, 407] on span "Video Player" at bounding box center [533, 407] width 0 height 0
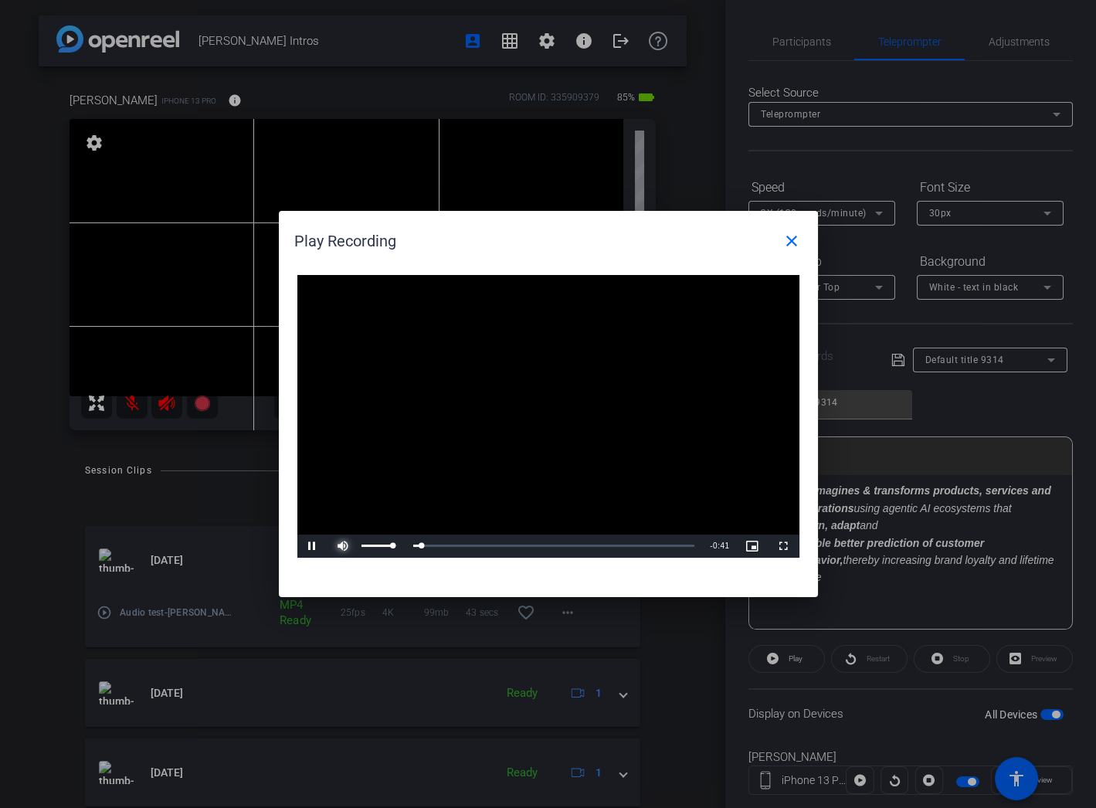
click at [350, 546] on span "Video Player" at bounding box center [343, 546] width 31 height 0
click at [490, 545] on div "Loaded : 100.00% 0:16 0:16" at bounding box center [531, 546] width 328 height 4
drag, startPoint x: 490, startPoint y: 545, endPoint x: 468, endPoint y: 545, distance: 21.6
click at [468, 545] on div "0:14" at bounding box center [429, 546] width 124 height 4
drag, startPoint x: 477, startPoint y: 545, endPoint x: 596, endPoint y: 546, distance: 119.0
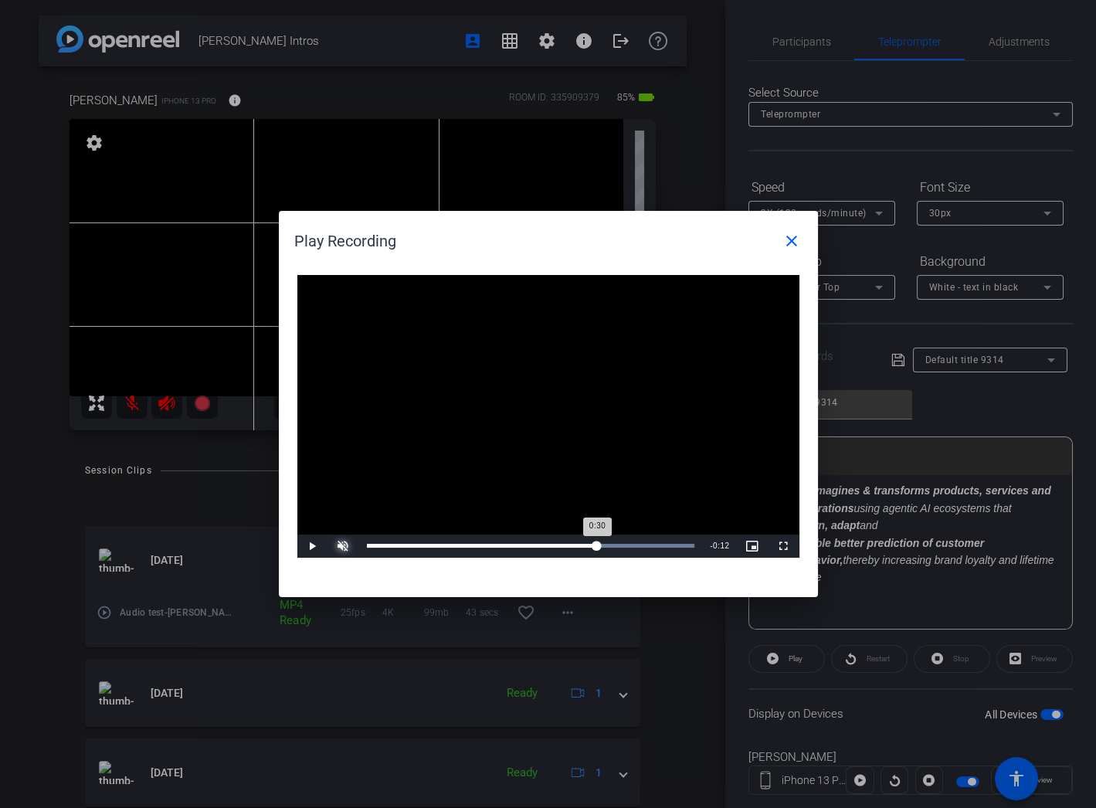
click at [596, 546] on div "0:30" at bounding box center [482, 546] width 231 height 4
click at [309, 546] on span "Video Player" at bounding box center [312, 546] width 31 height 0
click at [229, 617] on div at bounding box center [548, 404] width 1096 height 808
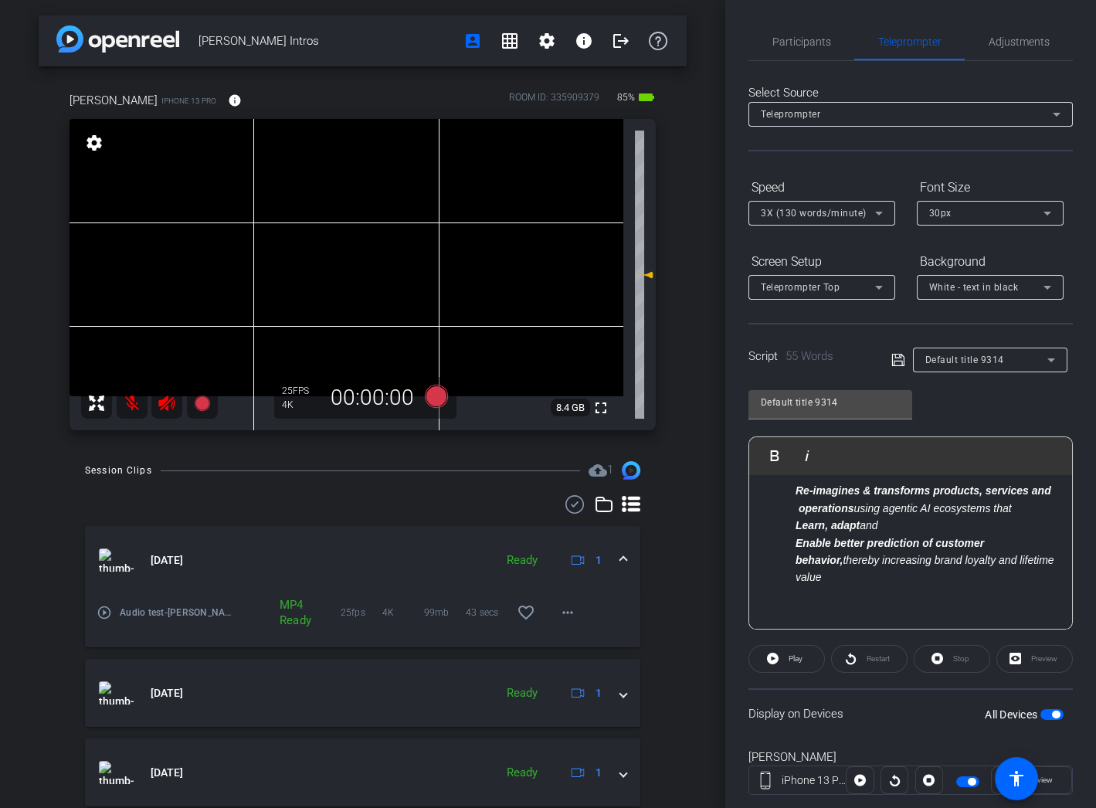
scroll to position [0, 0]
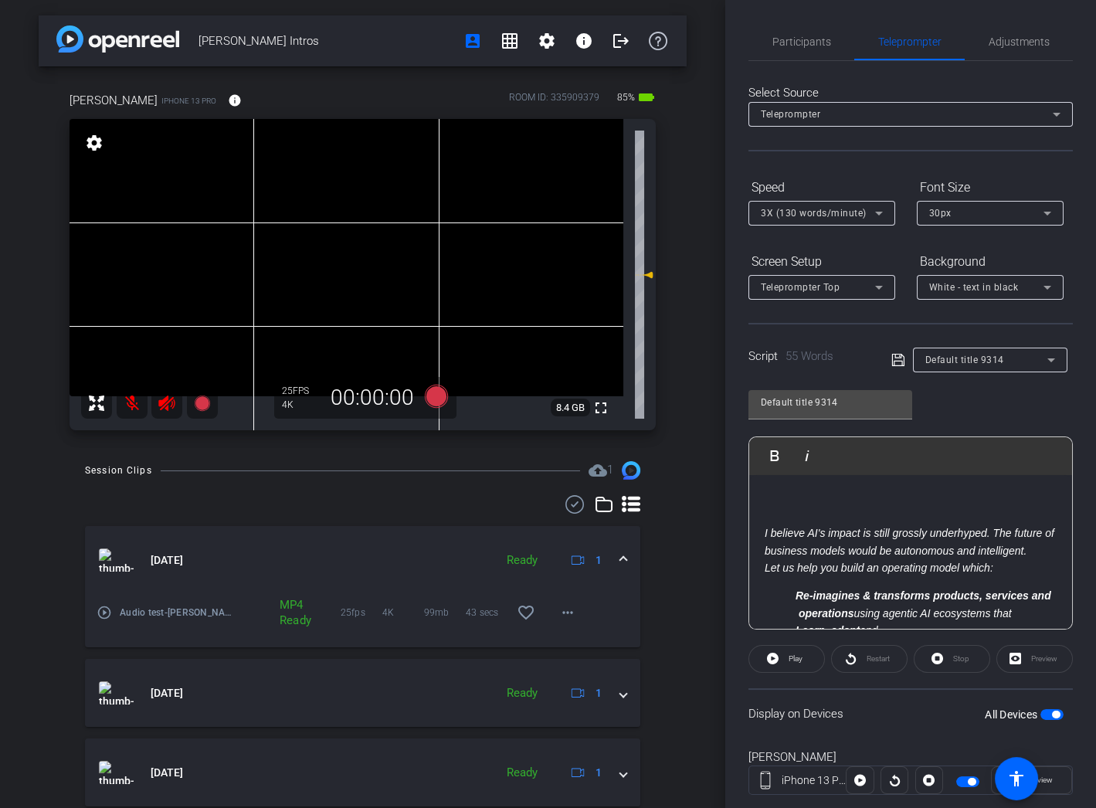
click at [783, 513] on p at bounding box center [911, 516] width 292 height 17
click at [934, 730] on div "Display on Devices All Devices" at bounding box center [911, 713] width 324 height 50
click at [1043, 713] on span "button" at bounding box center [1052, 714] width 23 height 11
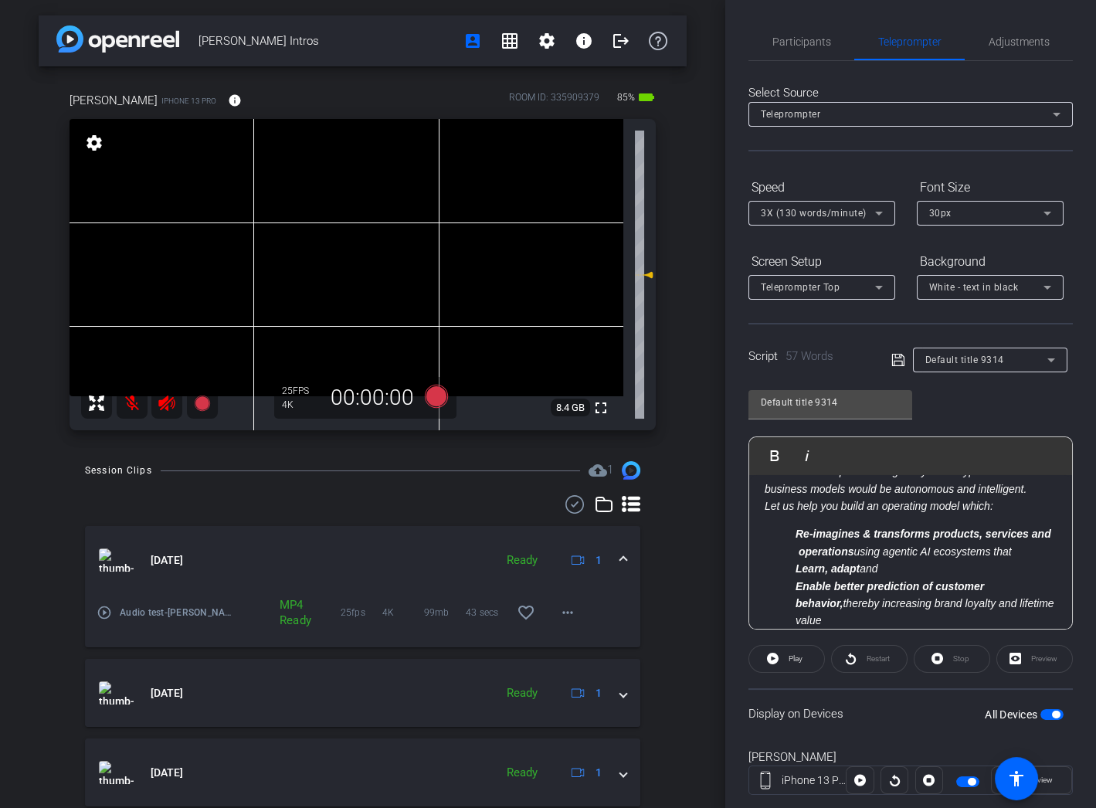
scroll to position [51, 0]
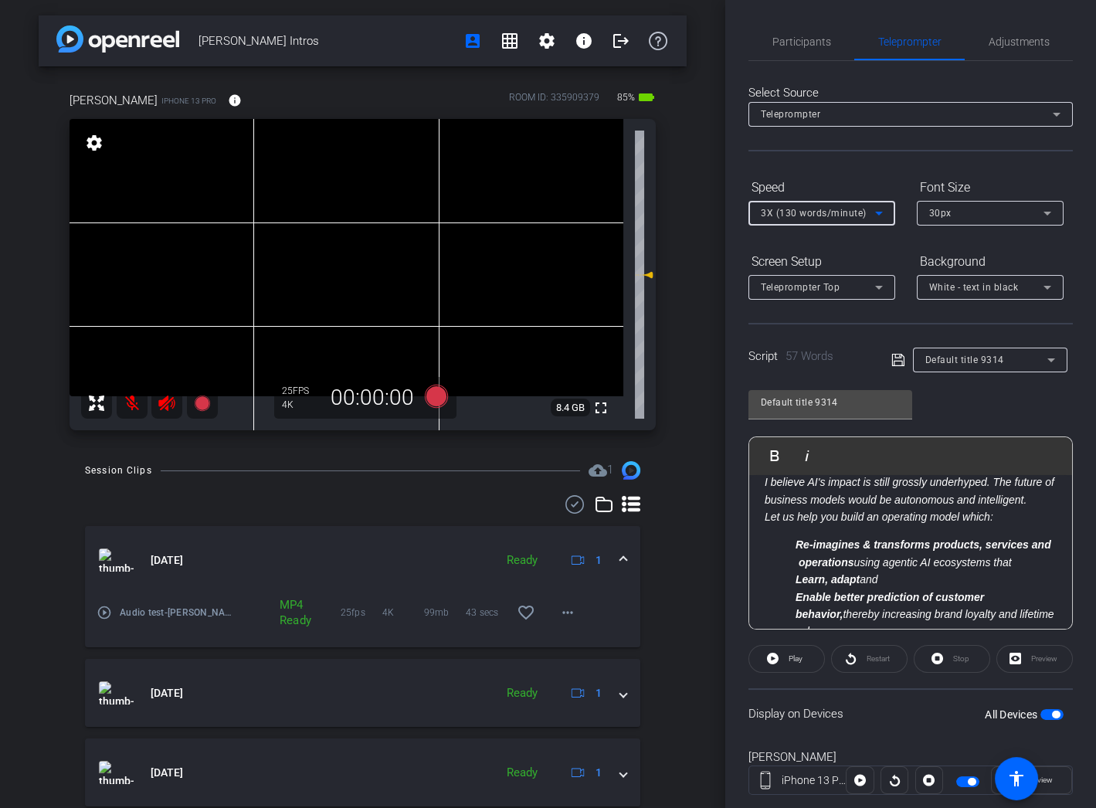
click at [879, 212] on icon at bounding box center [879, 214] width 8 height 4
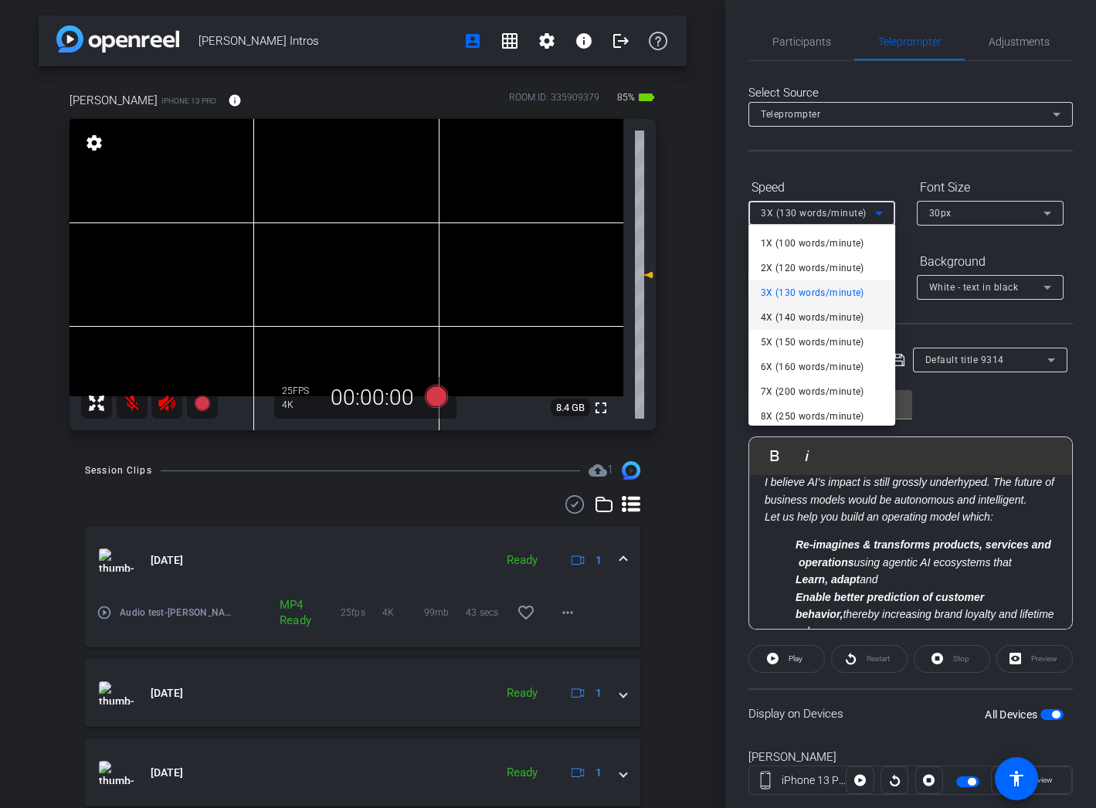
click at [827, 316] on span "4X (140 words/minute)" at bounding box center [813, 317] width 104 height 19
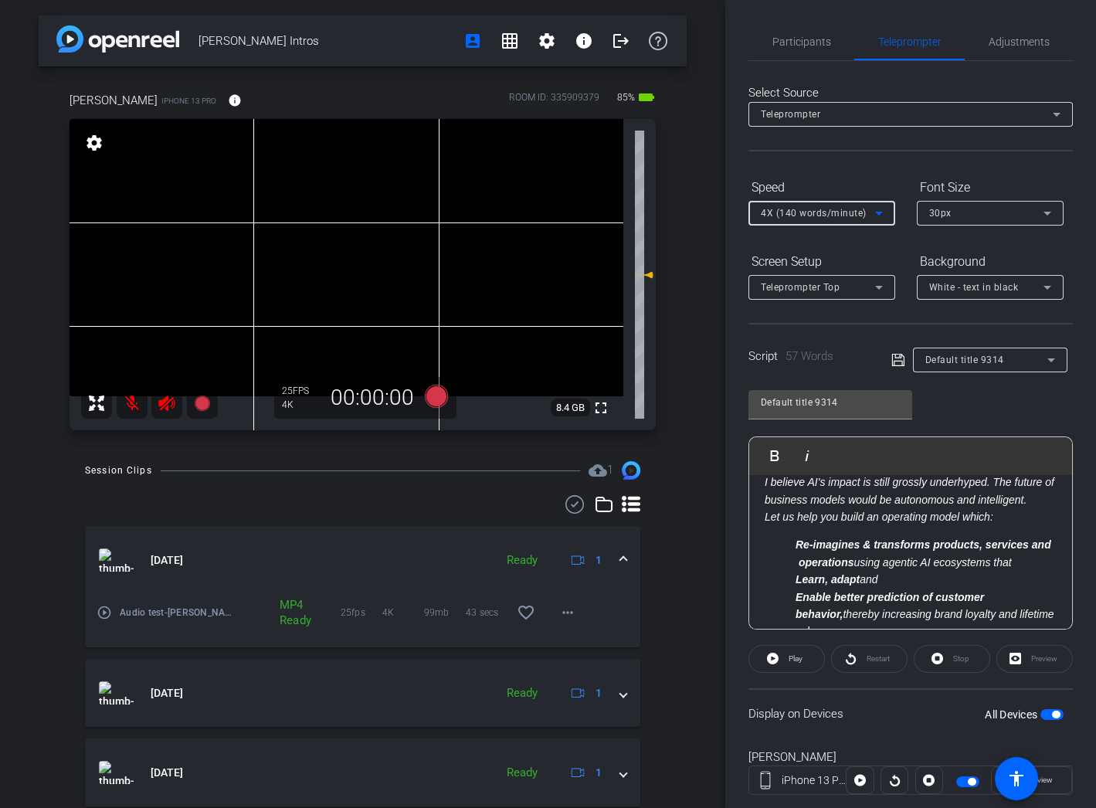
scroll to position [0, 0]
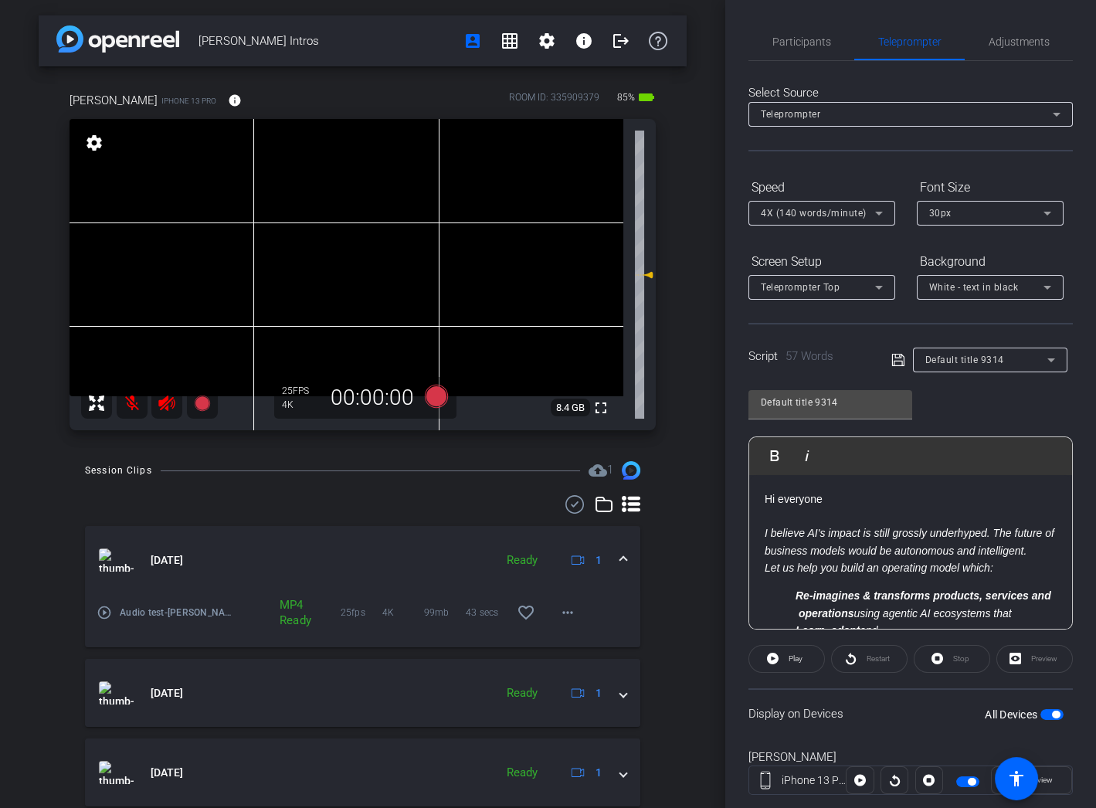
click at [1043, 710] on span "button" at bounding box center [1052, 714] width 23 height 11
click at [1043, 712] on span "button" at bounding box center [1045, 715] width 8 height 8
click at [351, 330] on video at bounding box center [347, 257] width 554 height 277
click at [787, 553] on em "I believe AI's impact is still grossly underhyped. The future of business model…" at bounding box center [910, 541] width 290 height 29
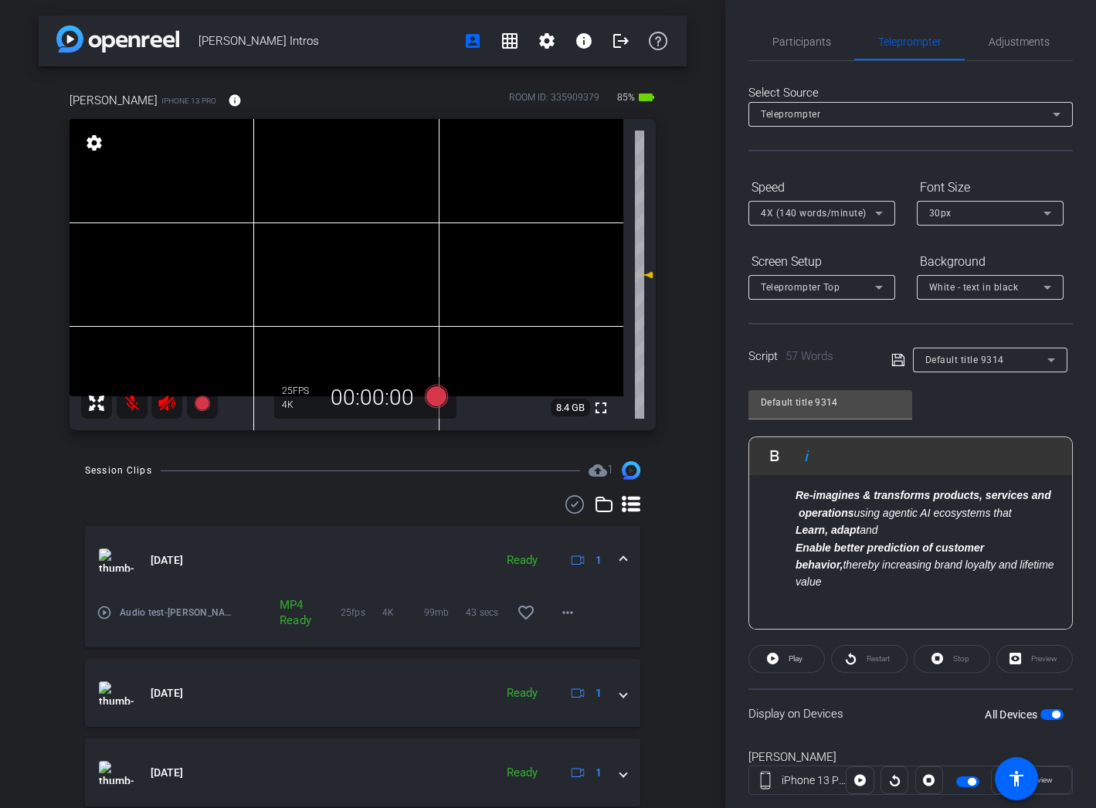
scroll to position [97, 0]
click at [792, 553] on ul "Re-imagines & transforms products, services and operations using agentic AI eco…" at bounding box center [911, 542] width 292 height 104
drag, startPoint x: 937, startPoint y: 568, endPoint x: 1023, endPoint y: 569, distance: 85.7
click at [1023, 569] on li "Enable better prediction of customer behavior, thereby increasing brand loyalty…" at bounding box center [926, 568] width 261 height 52
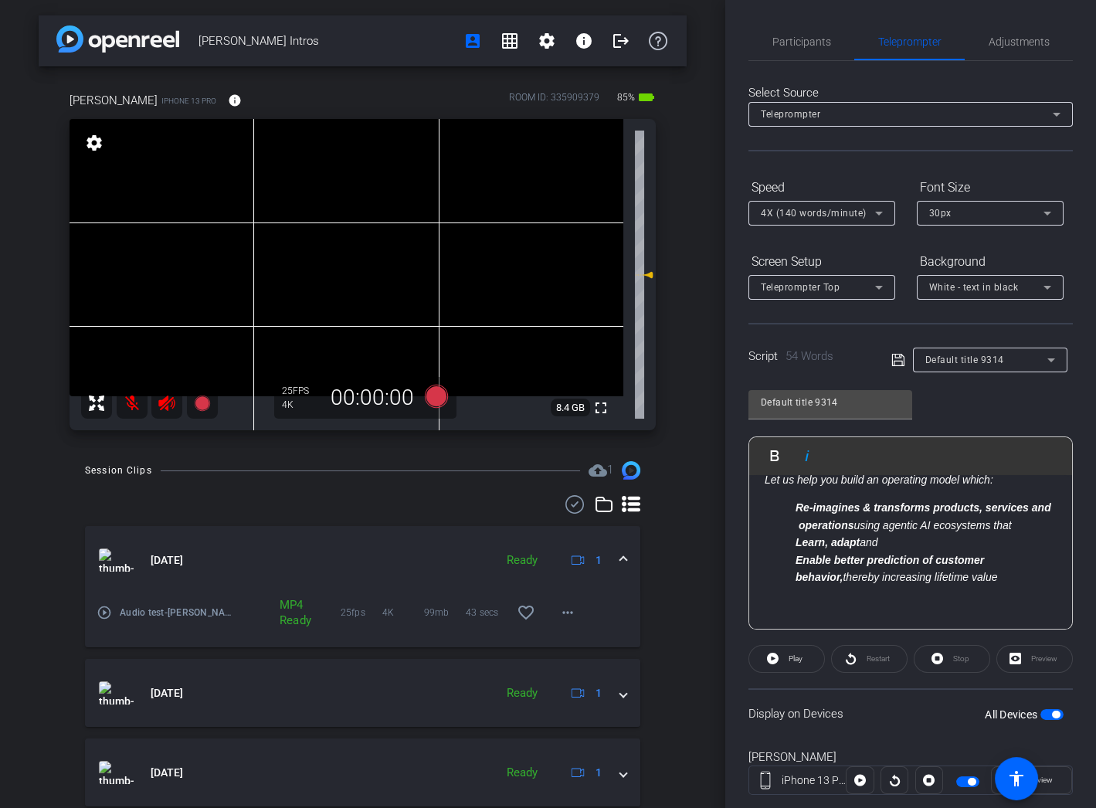
click at [1041, 714] on span "button" at bounding box center [1052, 714] width 23 height 11
click at [1043, 714] on span "button" at bounding box center [1052, 714] width 23 height 11
click at [1043, 714] on span "button" at bounding box center [1045, 715] width 8 height 8
click at [895, 358] on icon at bounding box center [898, 360] width 14 height 19
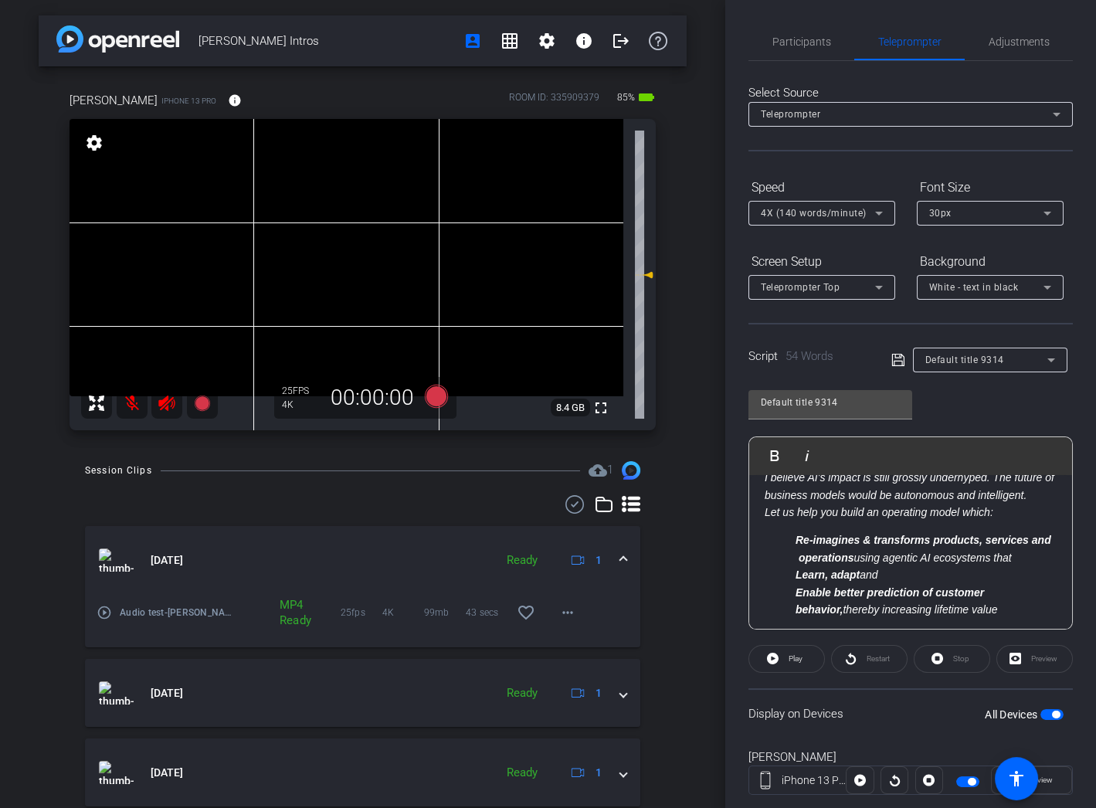
scroll to position [56, 0]
click at [885, 558] on em "Re-imagines & transforms products, services and operations using agentic AI eco…" at bounding box center [924, 547] width 256 height 29
click at [813, 592] on strong "Learn, adapt" at bounding box center [828, 592] width 64 height 12
click at [899, 362] on icon at bounding box center [898, 360] width 14 height 19
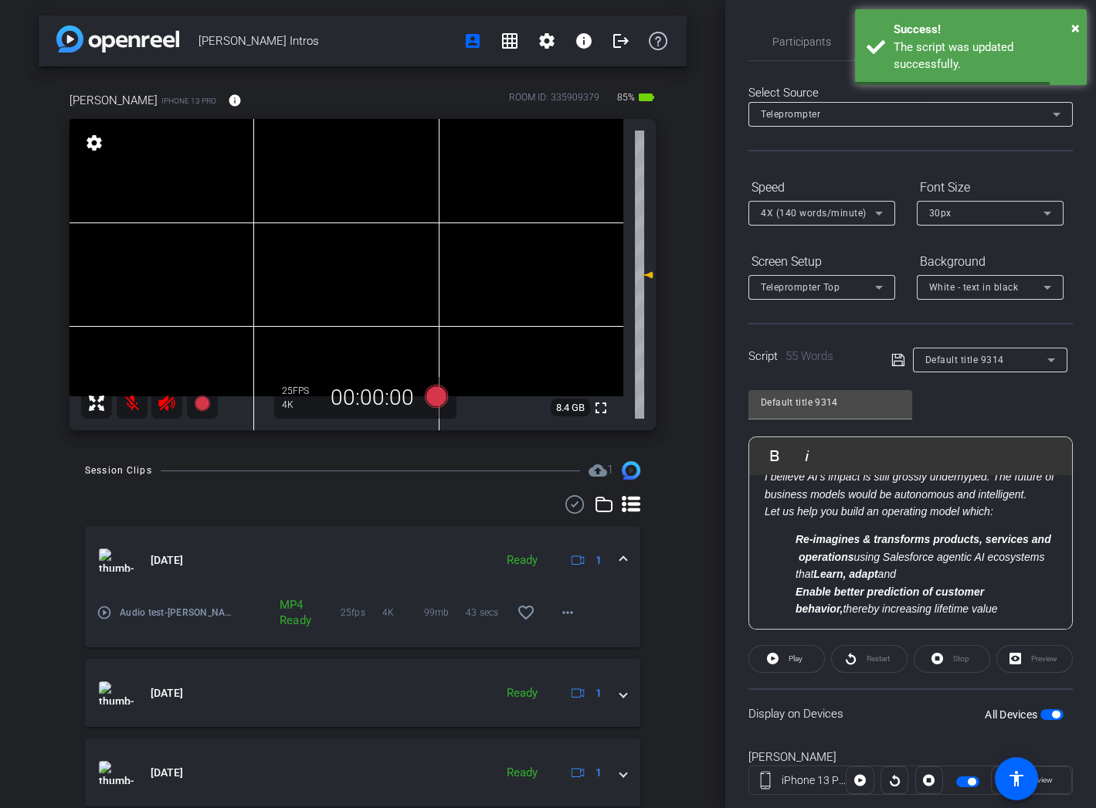
click at [1043, 715] on span "button" at bounding box center [1052, 714] width 23 height 11
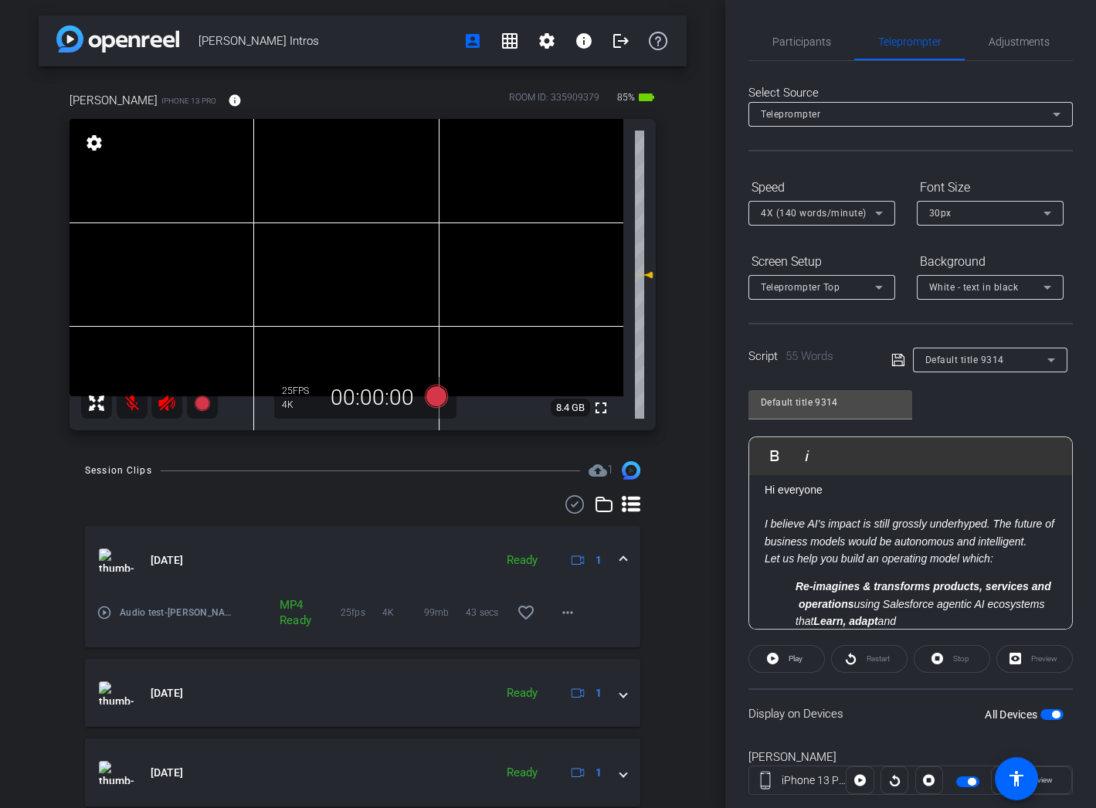
scroll to position [2, 0]
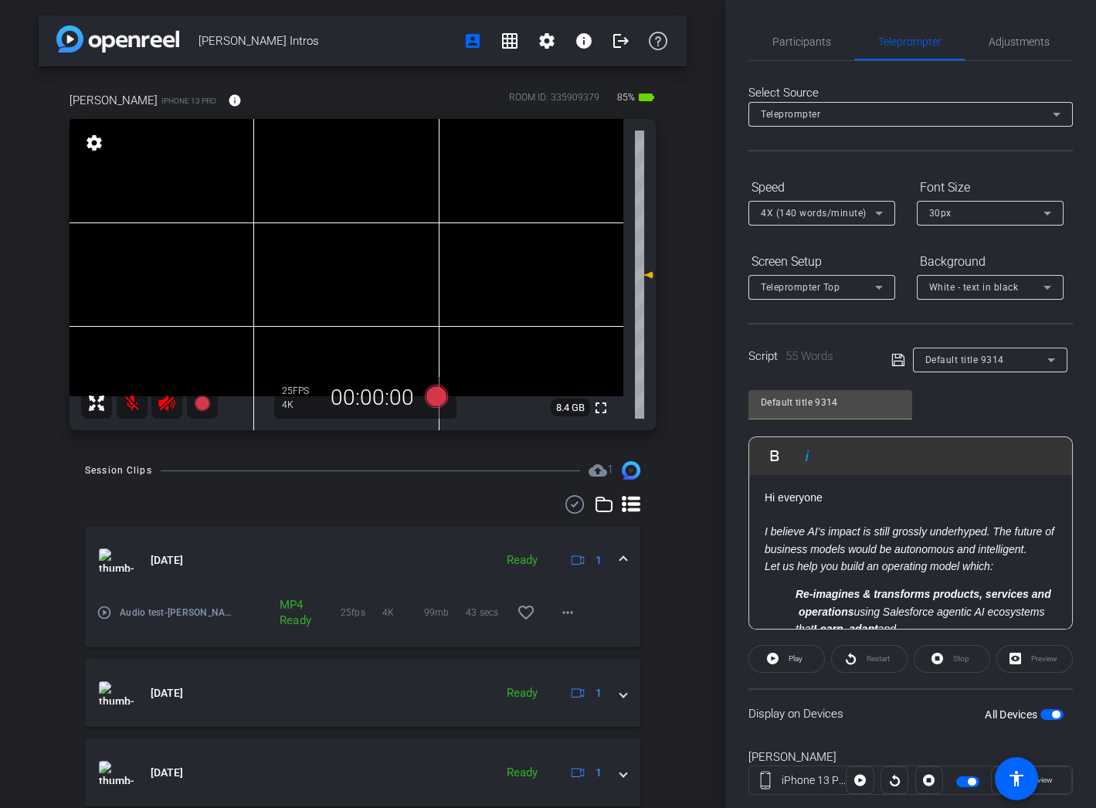
click at [857, 548] on em "I believe AI's impact is still grossly underhyped. The future of business model…" at bounding box center [910, 539] width 290 height 29
drag, startPoint x: 860, startPoint y: 548, endPoint x: 765, endPoint y: 548, distance: 95.0
click at [765, 548] on em "I believe AI's impact is still grossly underhyped. The future of business model…" at bounding box center [910, 539] width 290 height 29
click at [897, 360] on icon at bounding box center [897, 360] width 12 height 12
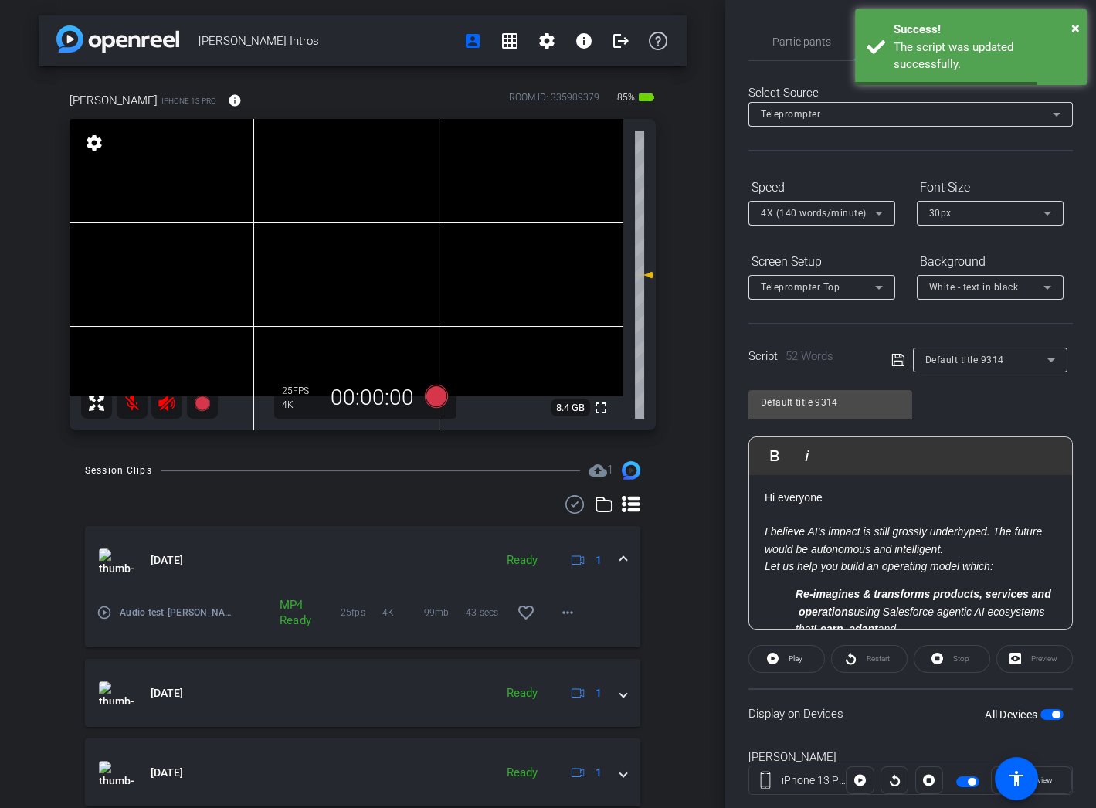
click at [1043, 711] on span "button" at bounding box center [1052, 714] width 23 height 11
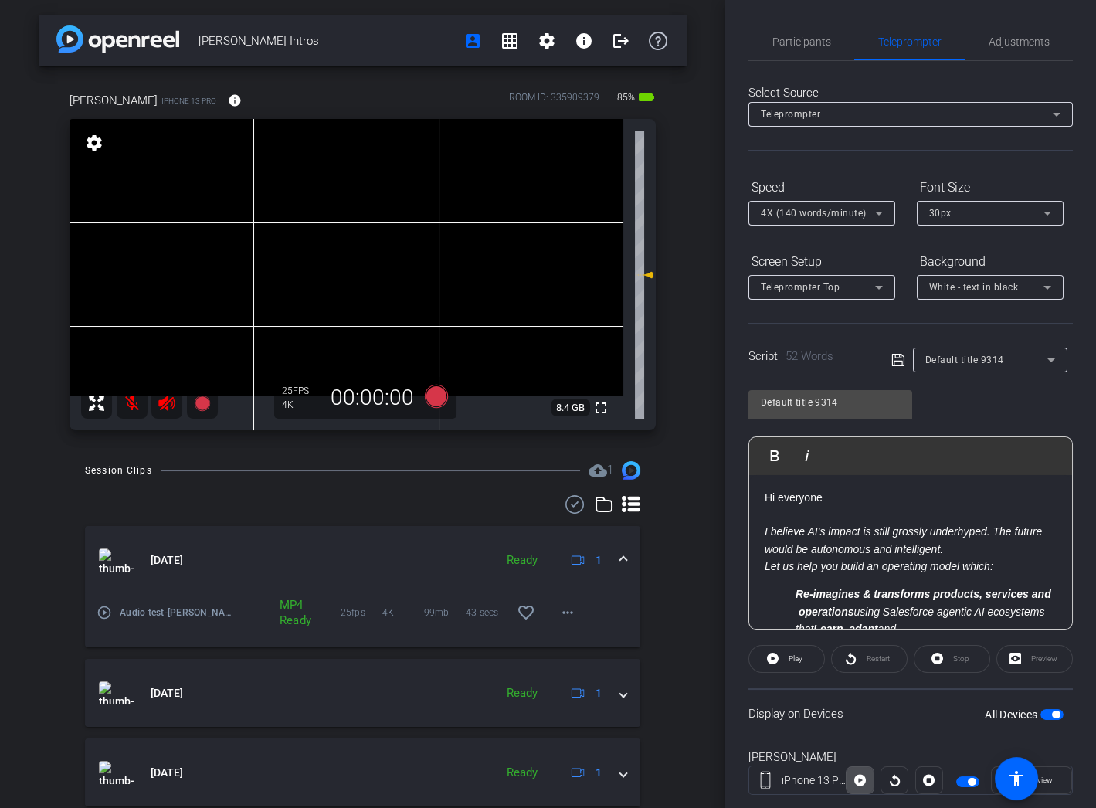
click at [861, 779] on icon at bounding box center [860, 781] width 12 height 12
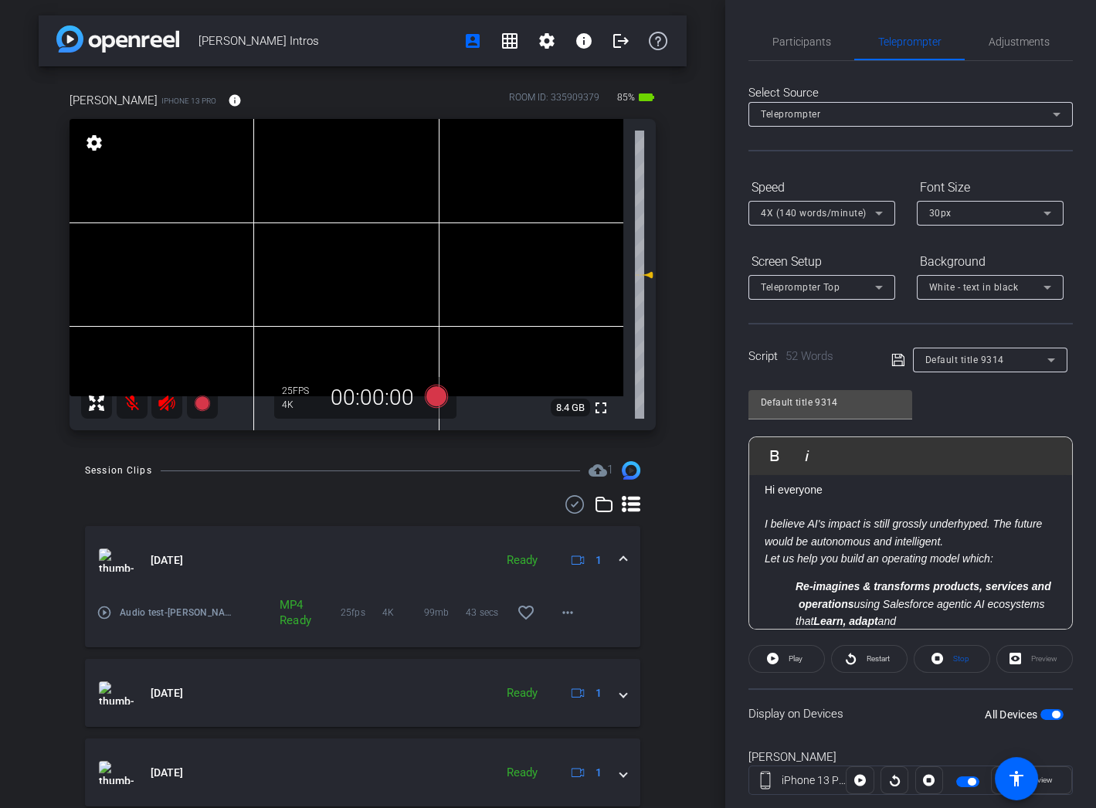
scroll to position [8, 0]
click at [795, 542] on em "I believe AI's impact is still grossly underhyped. The future would be autonomo…" at bounding box center [903, 533] width 277 height 29
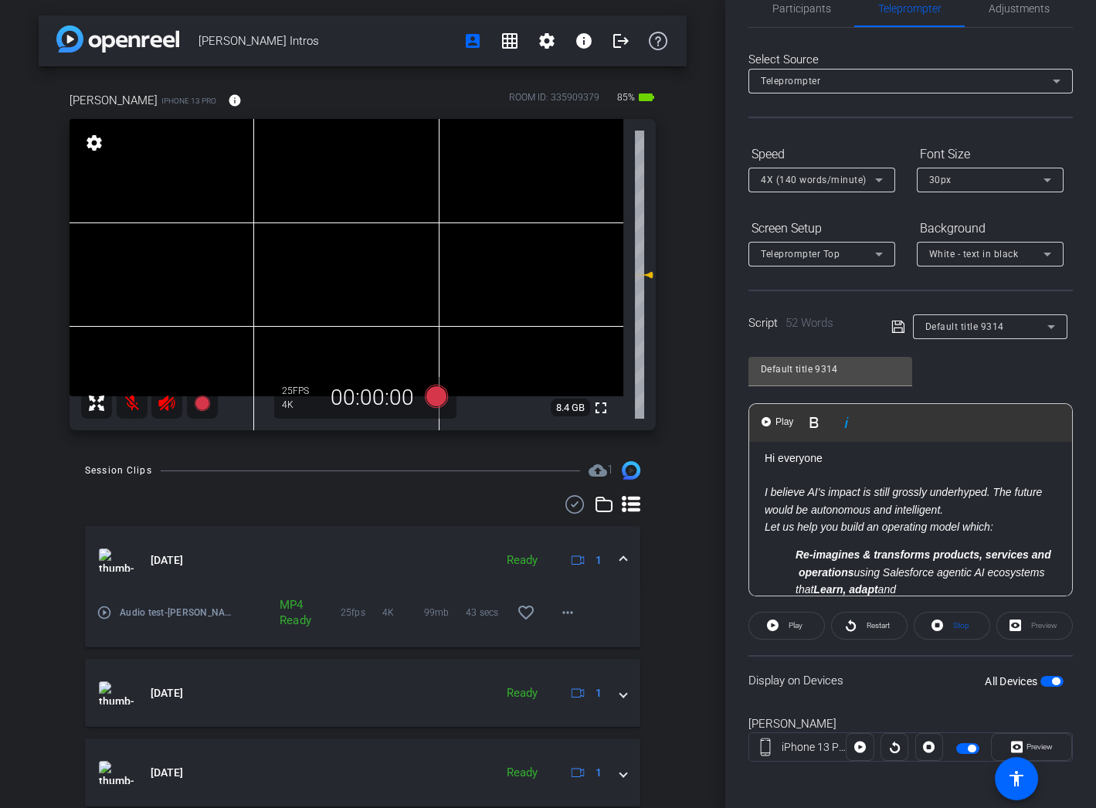
click at [1043, 491] on p "I believe AI's impact is still grossly underhyped. The future would be autonomo…" at bounding box center [911, 501] width 292 height 35
click at [1043, 679] on span "button" at bounding box center [1052, 681] width 23 height 11
click at [1043, 680] on span "button" at bounding box center [1052, 681] width 23 height 11
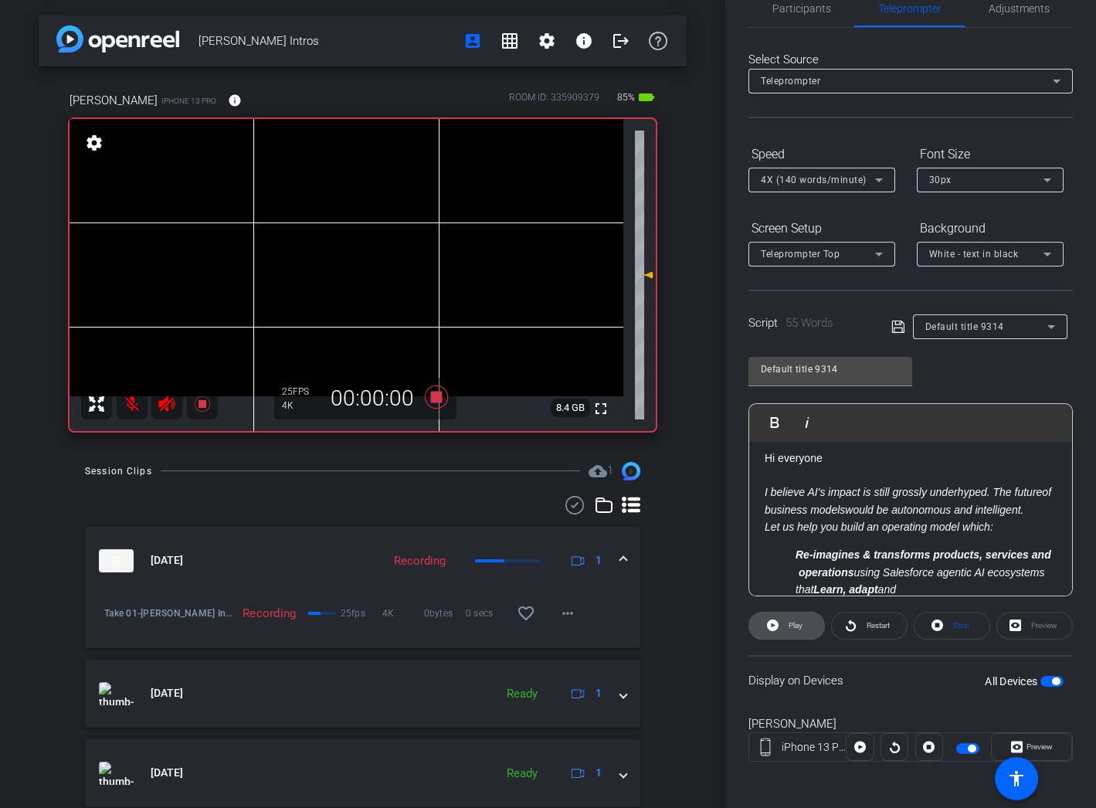
click at [773, 622] on icon at bounding box center [773, 626] width 12 height 12
click at [854, 619] on icon at bounding box center [851, 625] width 12 height 19
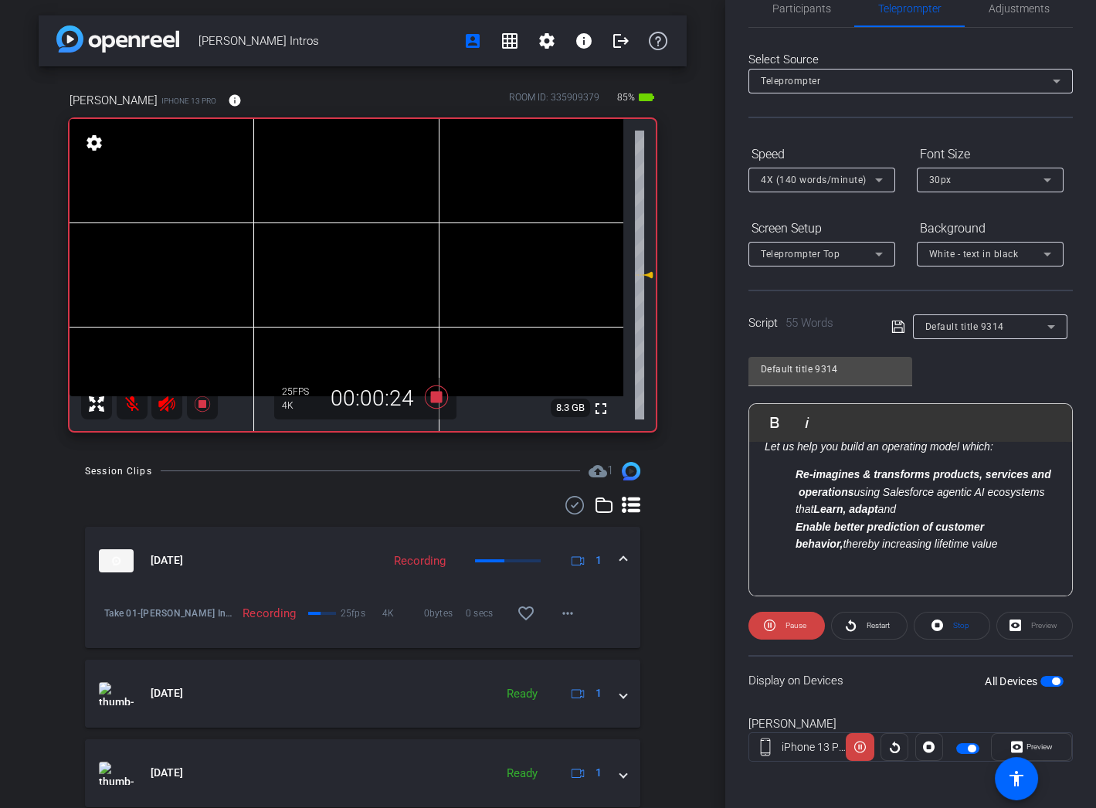
scroll to position [105, 0]
click at [855, 623] on div "Restart" at bounding box center [869, 626] width 76 height 28
click at [891, 745] on div at bounding box center [895, 747] width 28 height 28
click at [782, 629] on span at bounding box center [786, 625] width 75 height 37
click at [780, 622] on span at bounding box center [786, 625] width 75 height 37
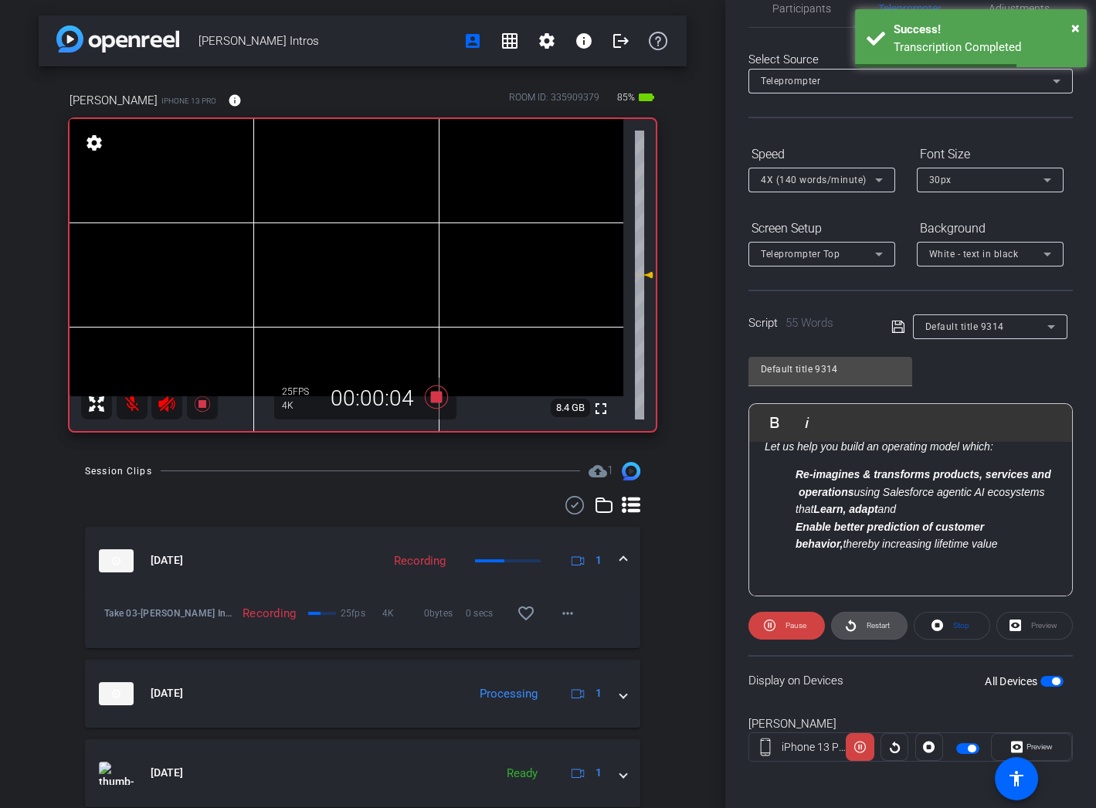
click at [848, 618] on icon at bounding box center [851, 625] width 12 height 19
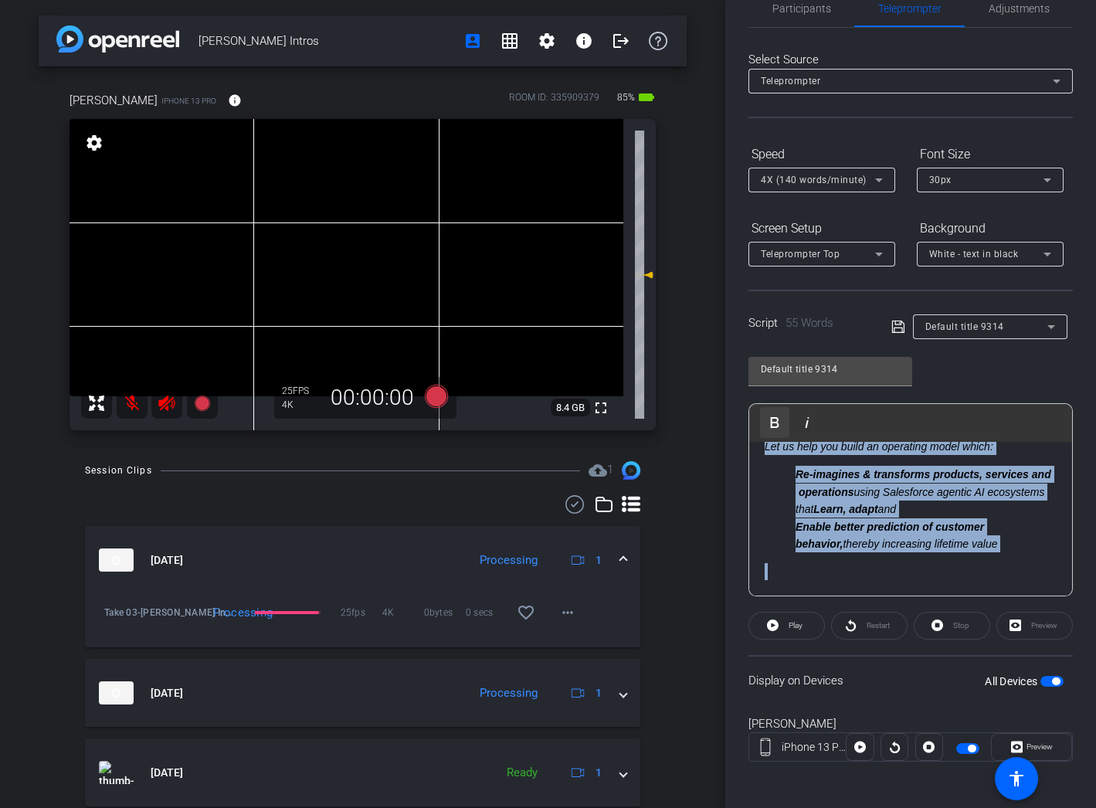
scroll to position [0, 0]
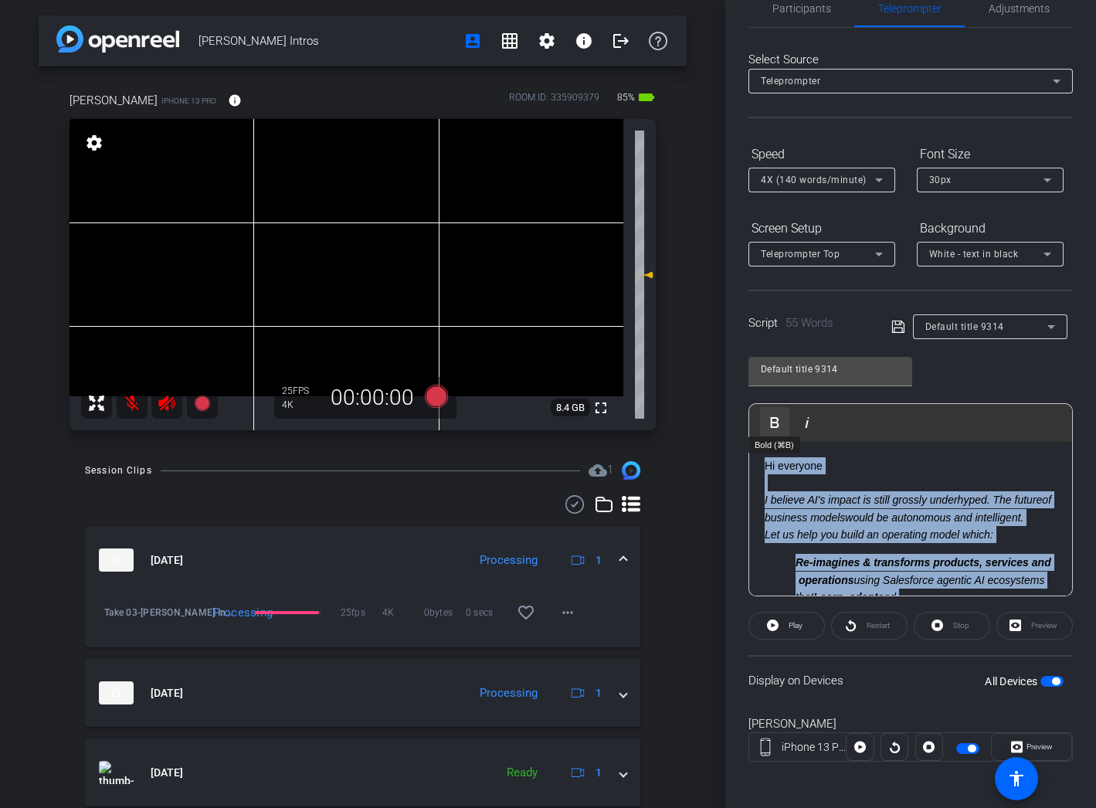
drag, startPoint x: 1017, startPoint y: 552, endPoint x: 775, endPoint y: 426, distance: 273.0
click at [774, 425] on div "Play Play from this location Play Selected Play and display the selected text o…" at bounding box center [911, 499] width 324 height 193
copy div "Hi everyone I believe AI's impact is still grossly underhyped. The future of bu…"
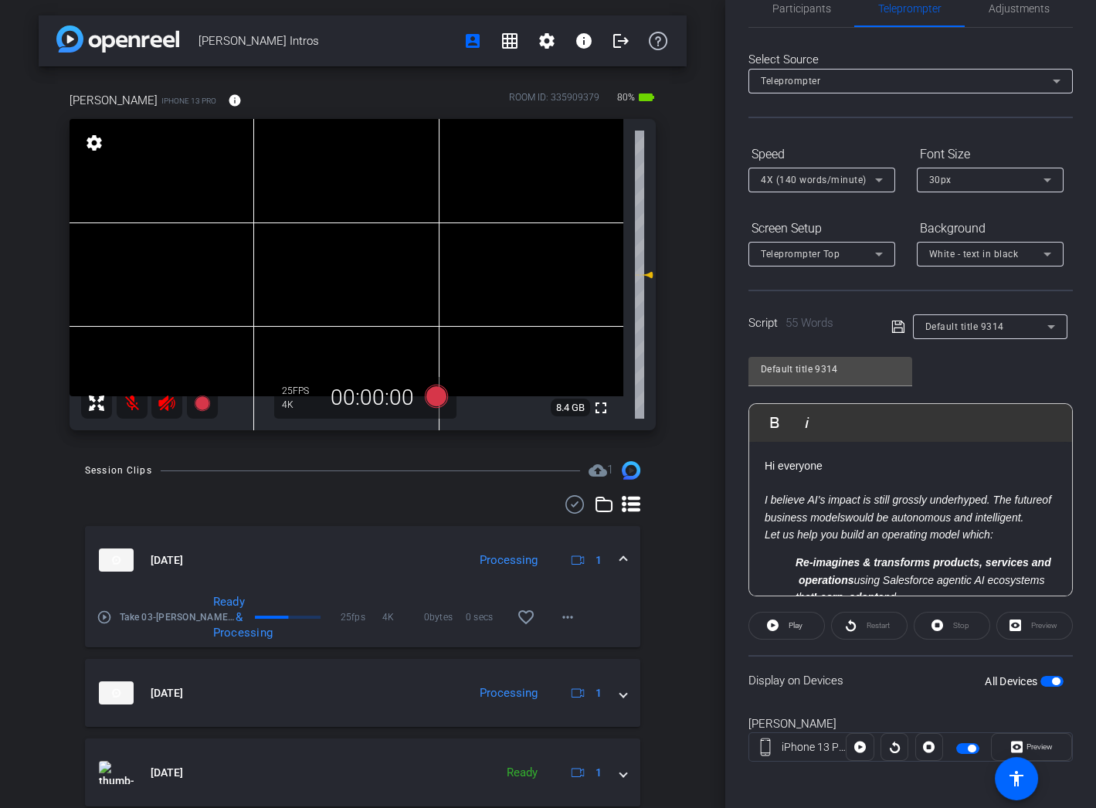
click at [968, 541] on em "Let us help you build an operating model which:" at bounding box center [879, 534] width 229 height 12
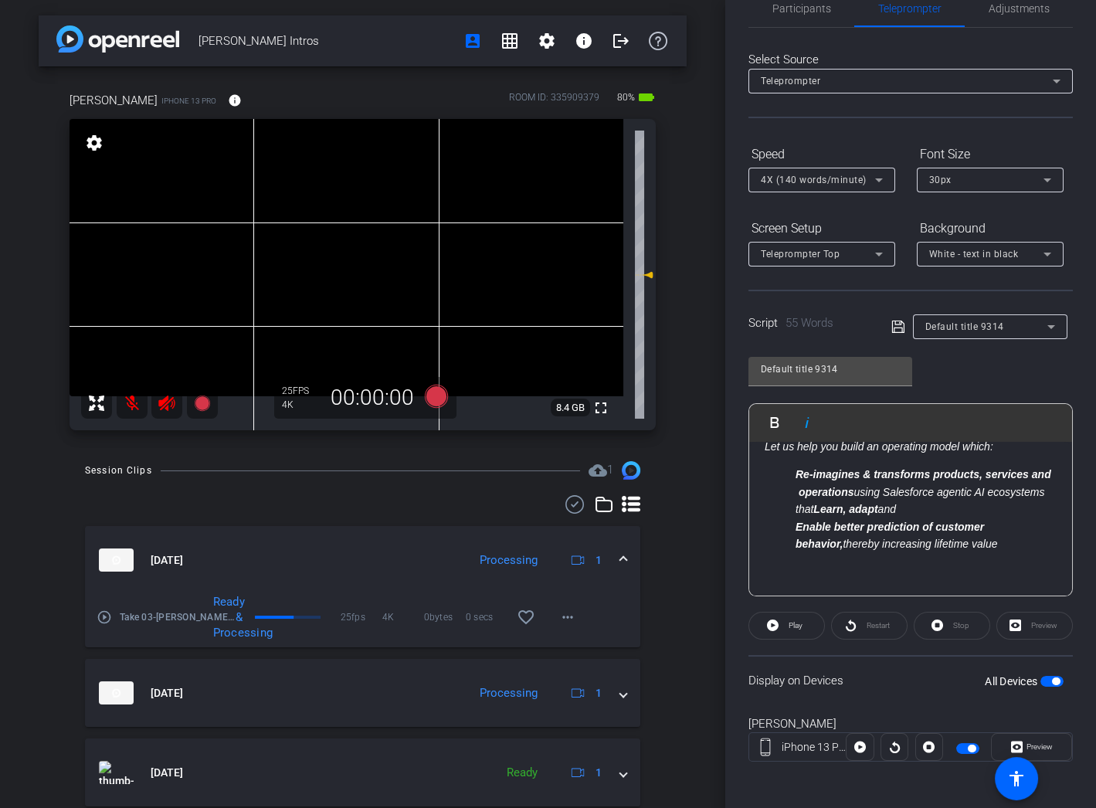
click at [908, 542] on em "Enable better prediction of customer behavior, thereby increasing lifetime value" at bounding box center [897, 535] width 202 height 29
click at [939, 545] on em "Enable better prediction of customer behavior, thereby increasing lifetime value" at bounding box center [897, 535] width 202 height 29
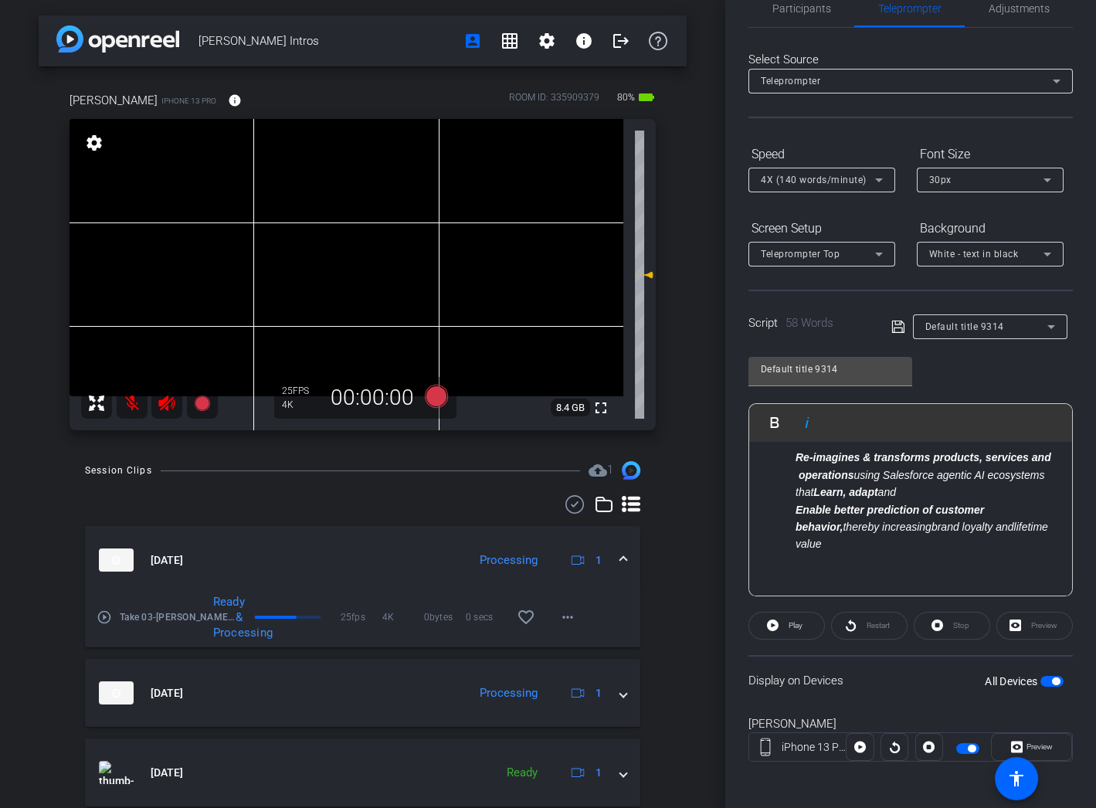
click at [940, 533] on em "brand loyalty and" at bounding box center [973, 527] width 83 height 12
click at [1043, 681] on span "button" at bounding box center [1052, 681] width 23 height 11
click at [1043, 679] on span "button" at bounding box center [1052, 681] width 23 height 11
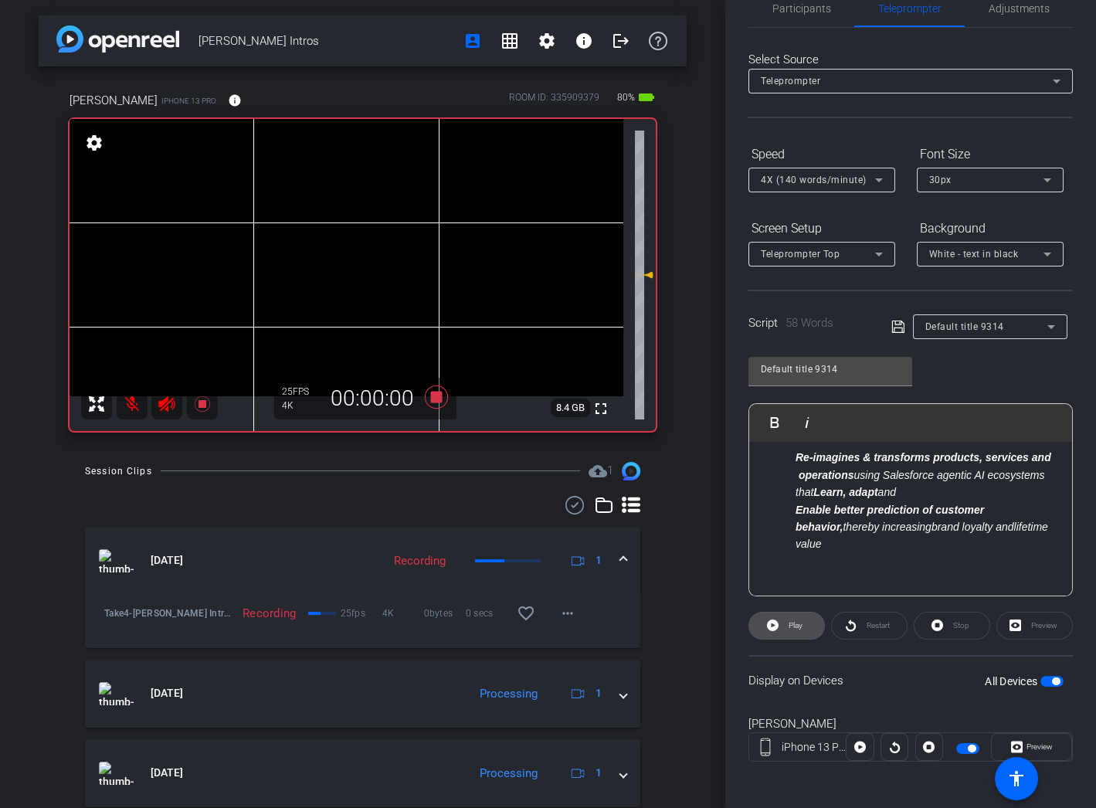
click at [793, 622] on span "Play" at bounding box center [796, 625] width 14 height 8
click at [614, 533] on mat-expansion-panel-header "[DATE] Recording 1" at bounding box center [362, 561] width 555 height 68
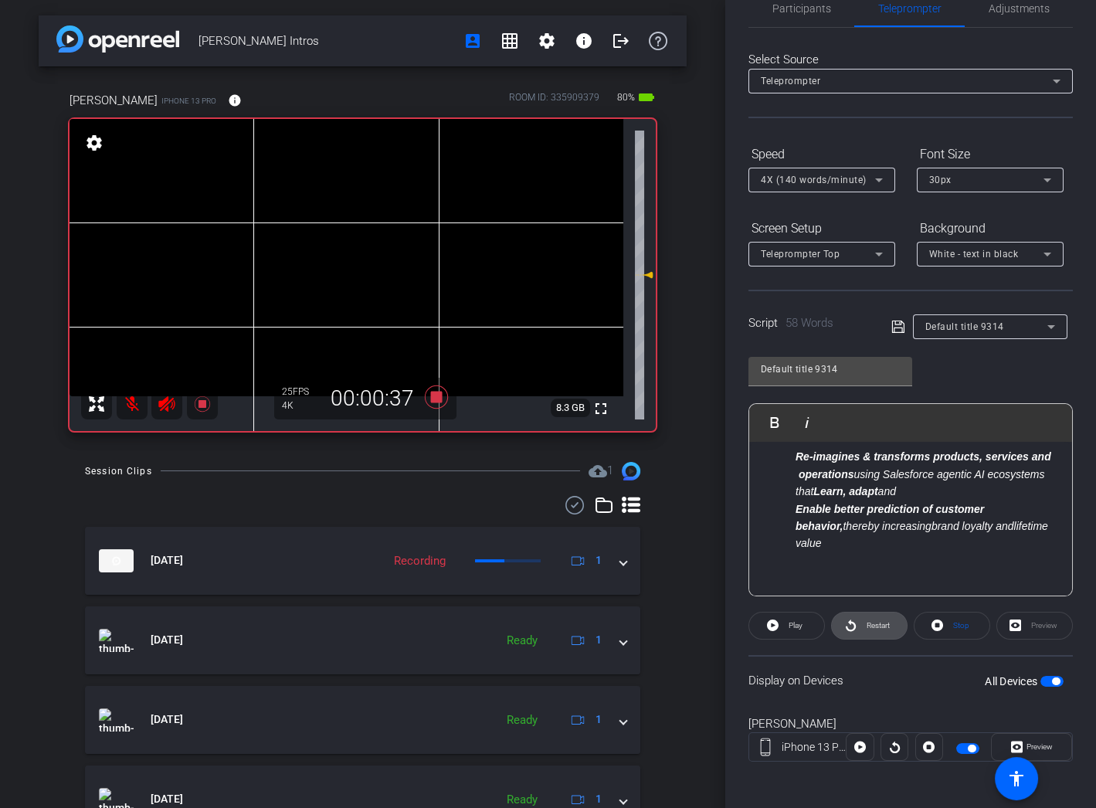
click at [867, 625] on span "Restart" at bounding box center [878, 625] width 23 height 8
click at [789, 630] on span "Play" at bounding box center [794, 626] width 18 height 22
click at [471, 439] on div "[PERSON_NAME] iPhone 13 Pro info ROOM ID: 335909379 80% battery_std fullscreen …" at bounding box center [363, 256] width 648 height 380
click at [499, 501] on div at bounding box center [362, 505] width 555 height 19
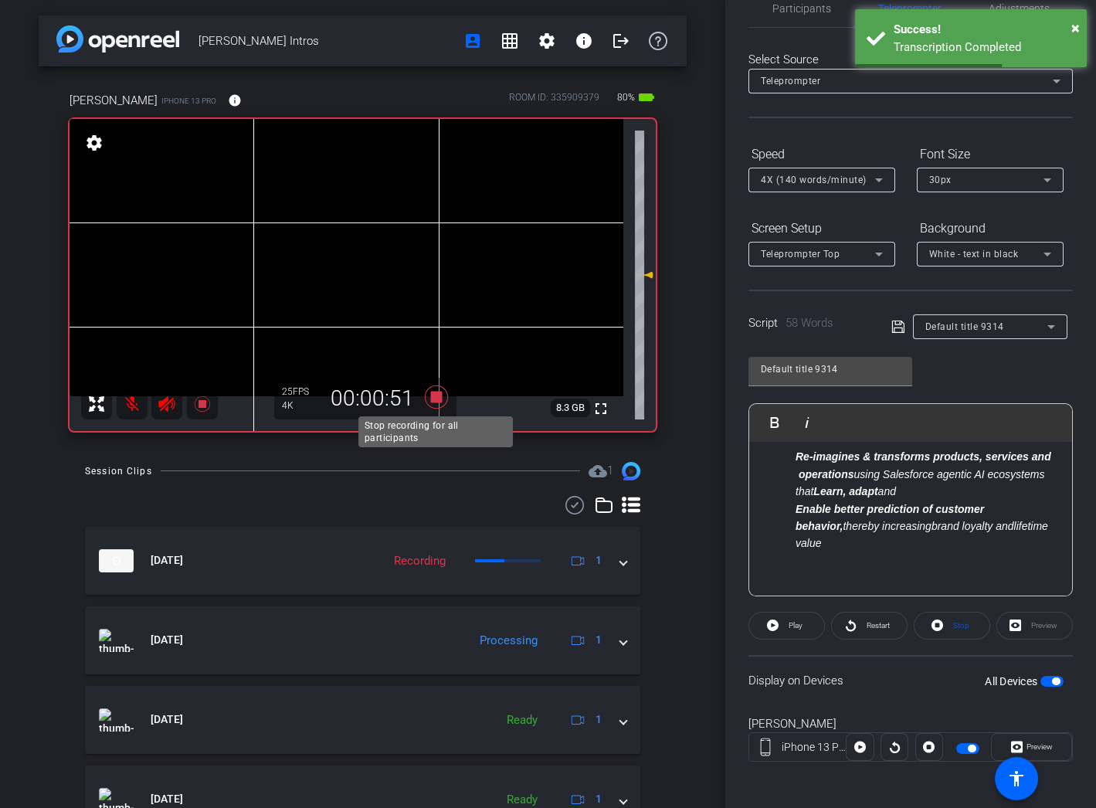
click at [433, 393] on icon at bounding box center [435, 396] width 23 height 23
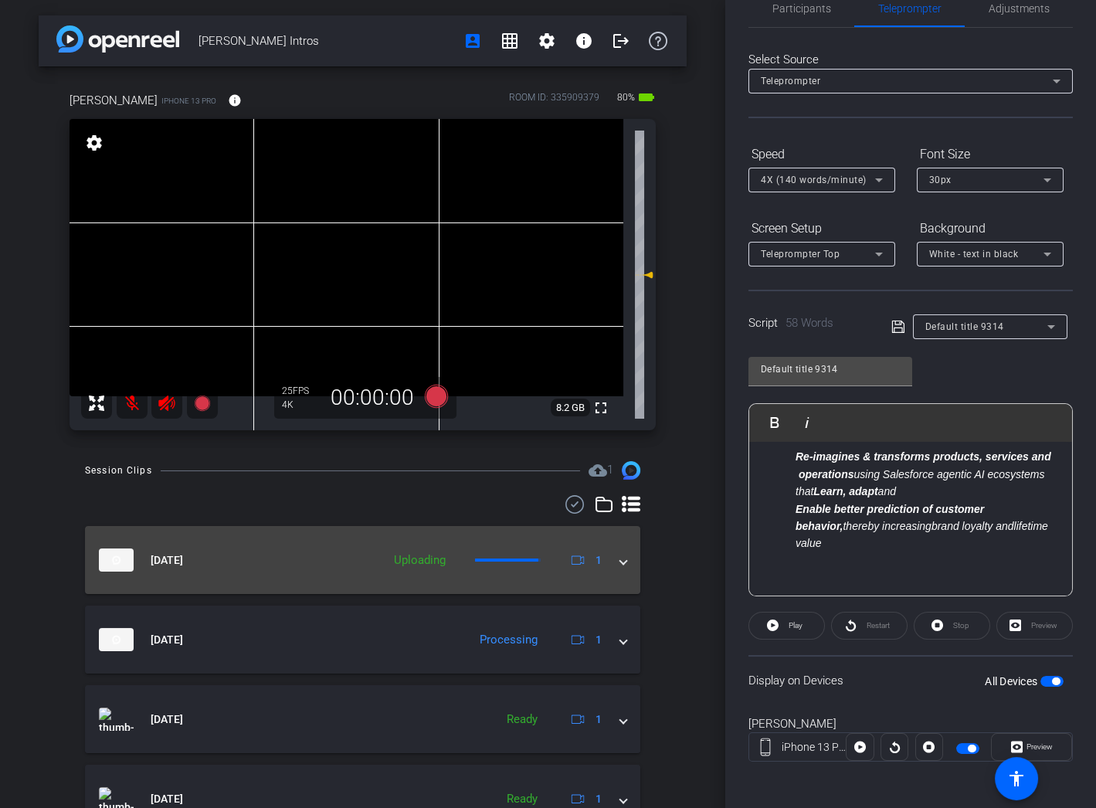
click at [624, 565] on span at bounding box center [623, 560] width 6 height 16
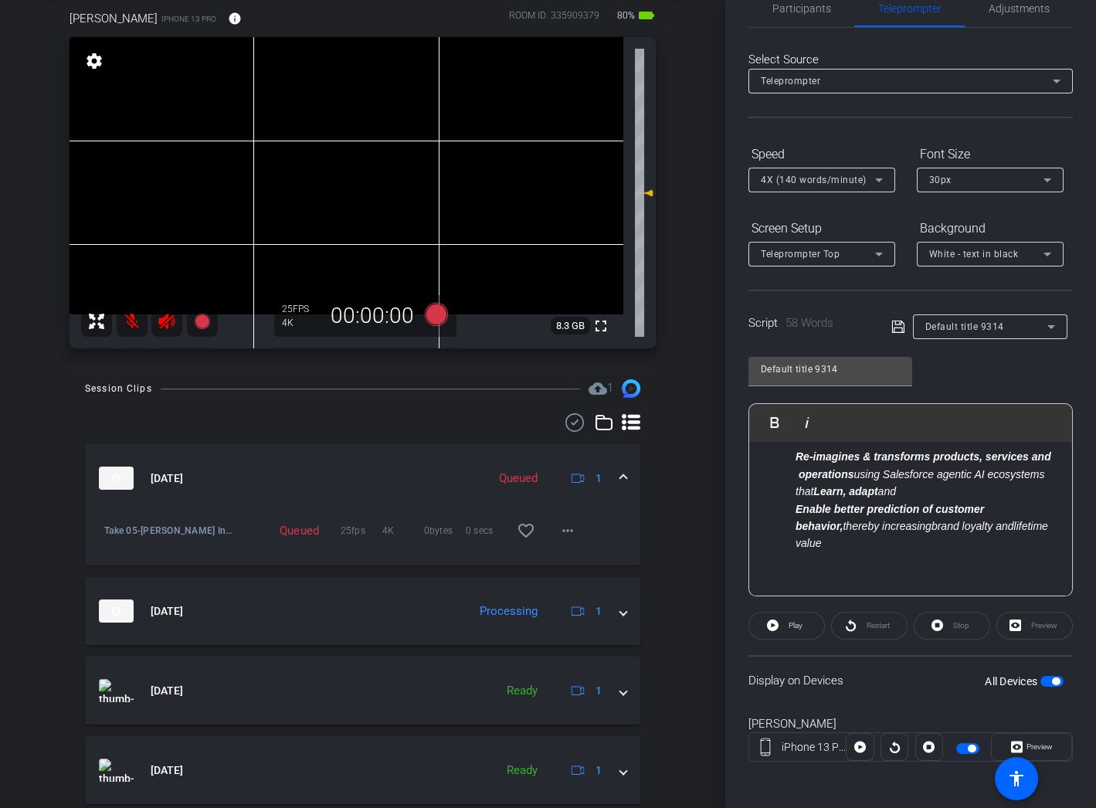
scroll to position [65, 0]
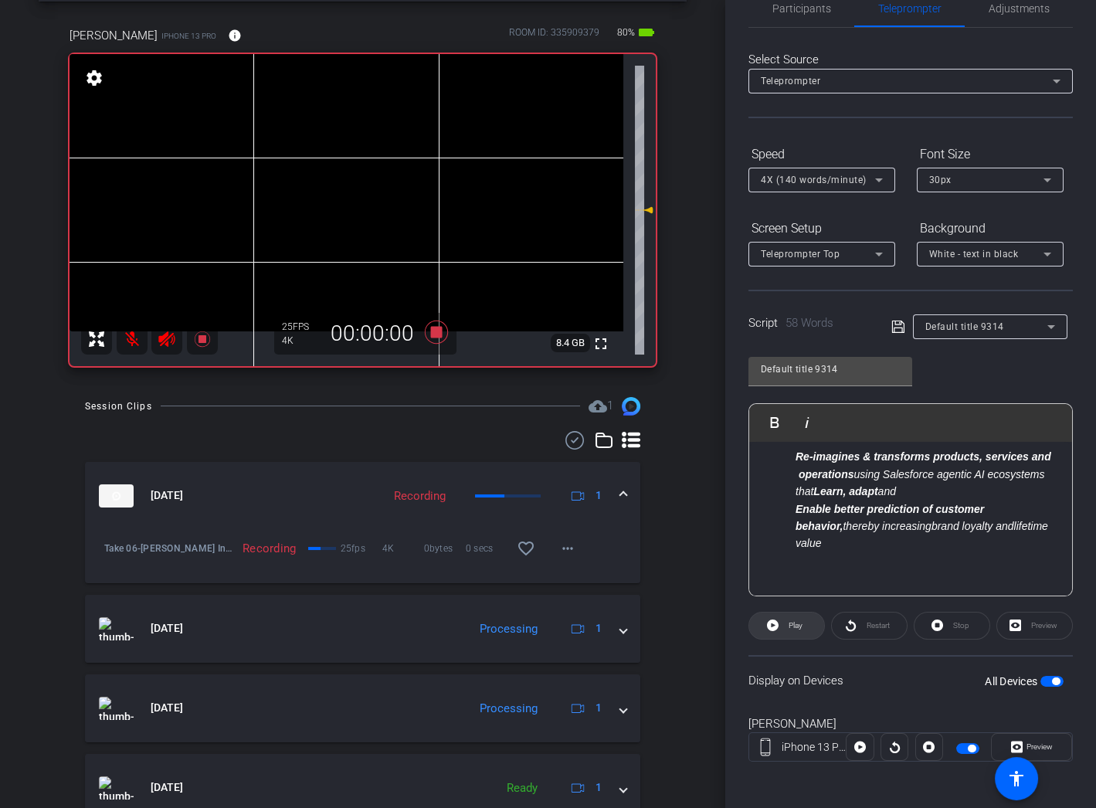
click at [789, 626] on span "Play" at bounding box center [796, 625] width 14 height 8
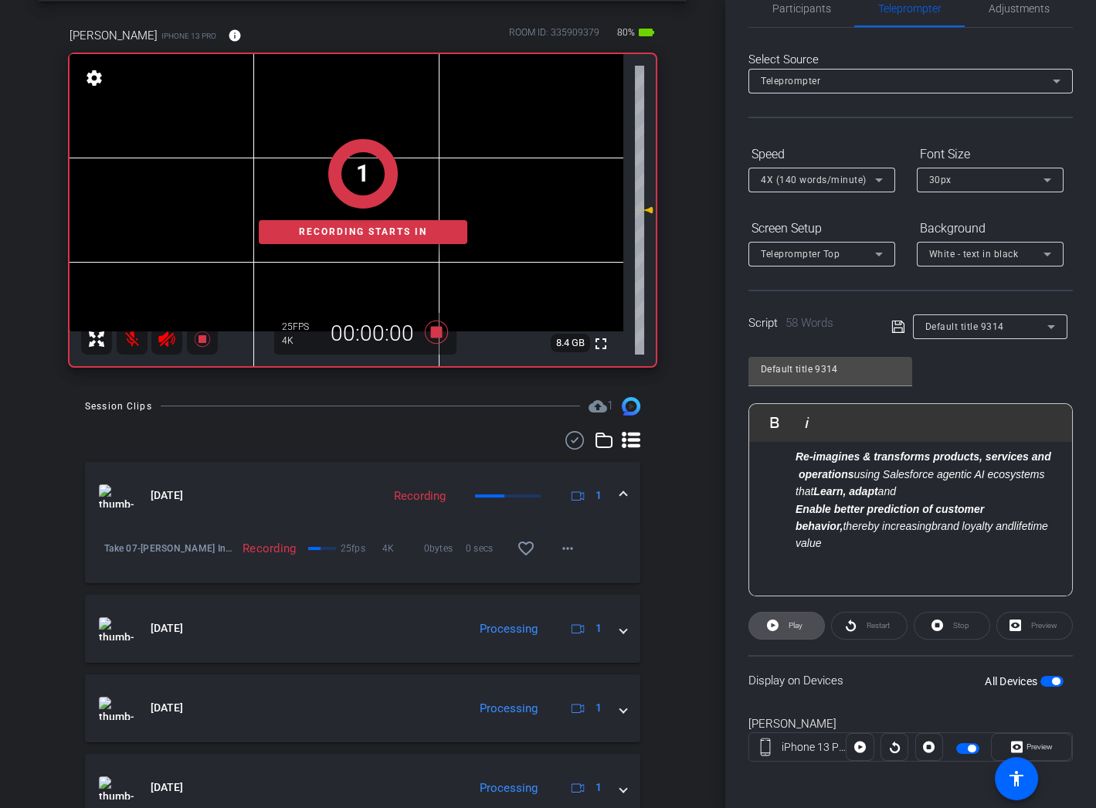
click at [806, 623] on span at bounding box center [786, 625] width 75 height 37
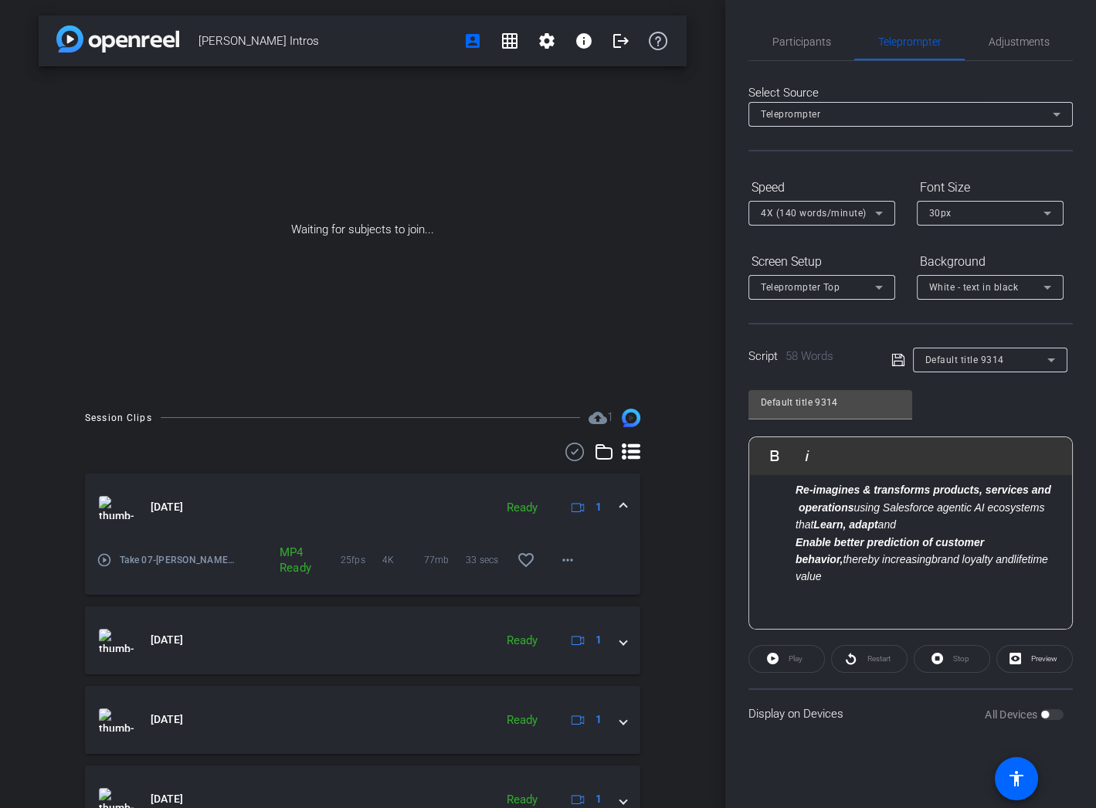
scroll to position [0, 0]
